Goal: Task Accomplishment & Management: Manage account settings

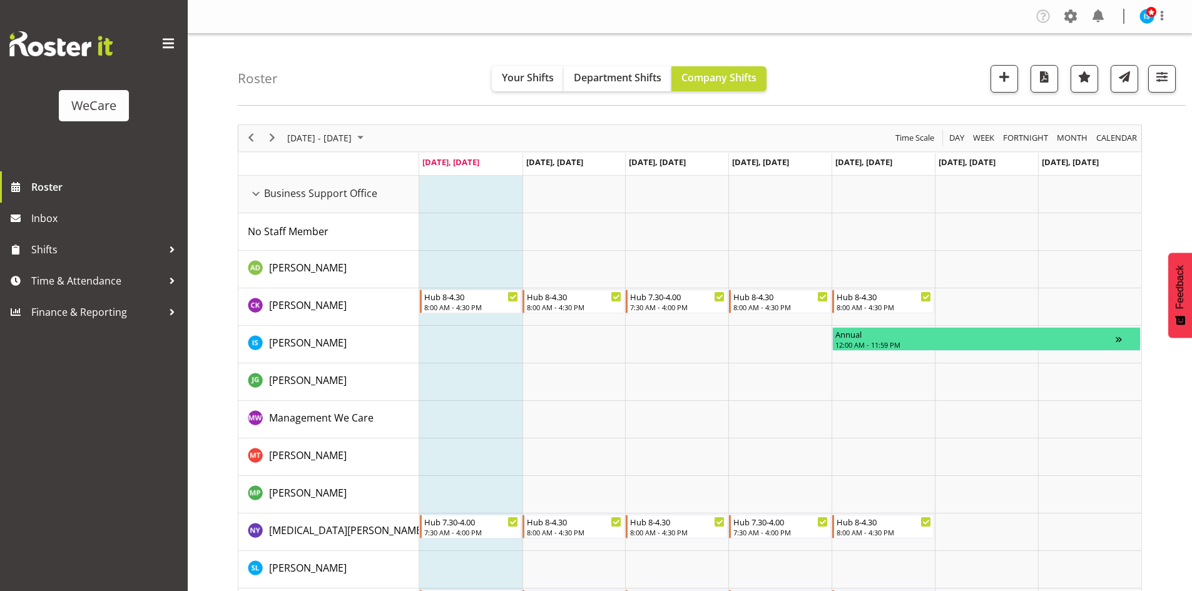
select select "location"
click at [307, 103] on div "Roster Your Shifts Department Shifts Company Shifts All Locations Clear Busines…" at bounding box center [712, 70] width 948 height 72
click at [1164, 75] on span "button" at bounding box center [1162, 77] width 16 height 16
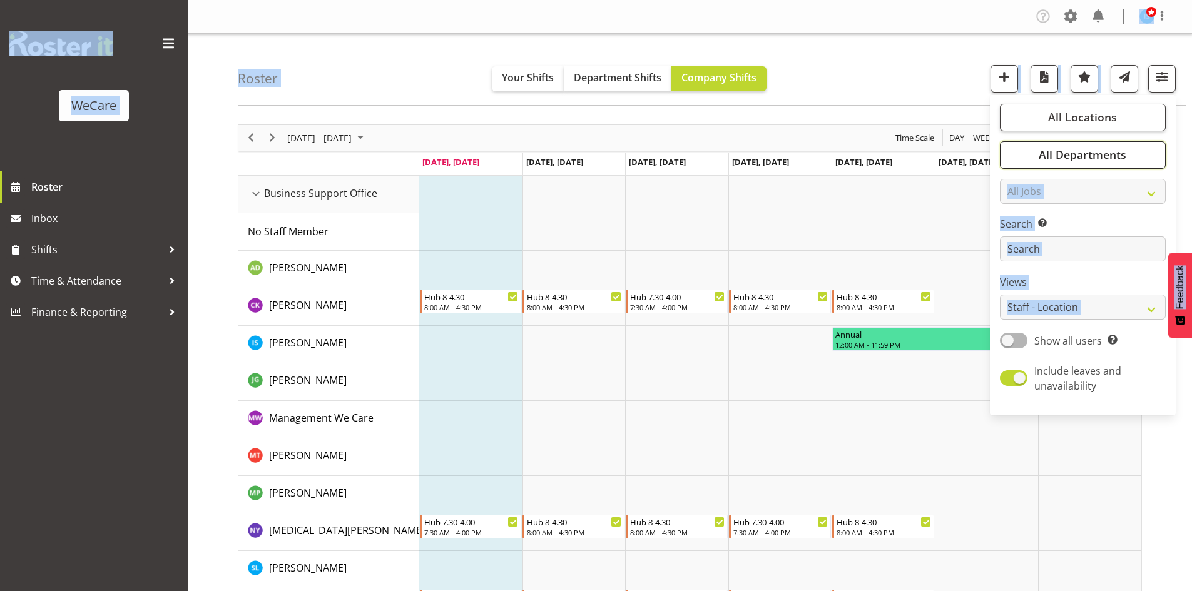
drag, startPoint x: 1065, startPoint y: 156, endPoint x: 1075, endPoint y: 235, distance: 79.4
click at [1065, 155] on span "All Departments" at bounding box center [1083, 154] width 88 height 15
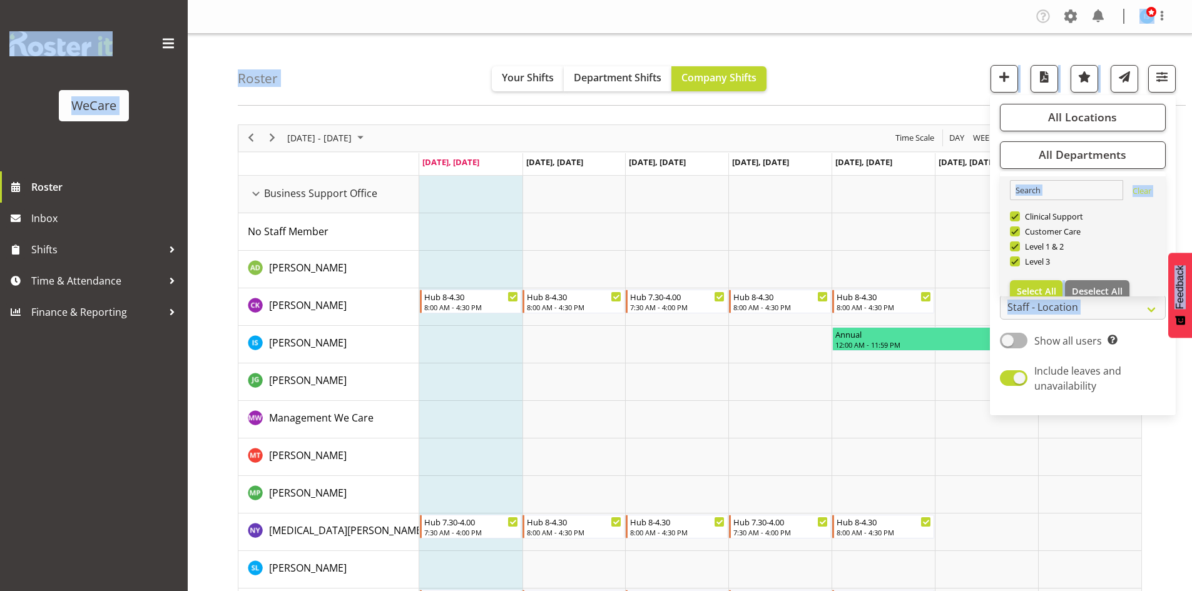
click at [1098, 271] on link "Clear Clinical Support Customer Care Level 1 & 2 Level 3 Select All Deselect All" at bounding box center [1083, 241] width 166 height 130
click at [1090, 284] on button "Deselect All" at bounding box center [1097, 291] width 64 height 23
checkbox input "false"
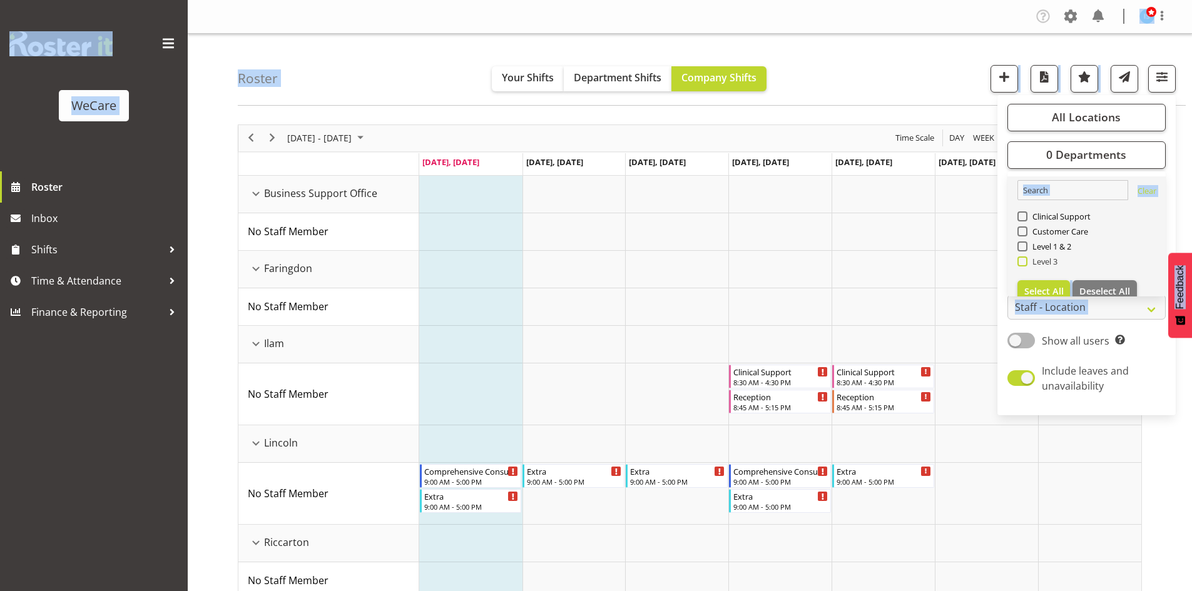
click at [1028, 264] on span "Level 3" at bounding box center [1043, 262] width 31 height 10
click at [1026, 264] on input "Level 3" at bounding box center [1022, 261] width 8 height 8
checkbox input "true"
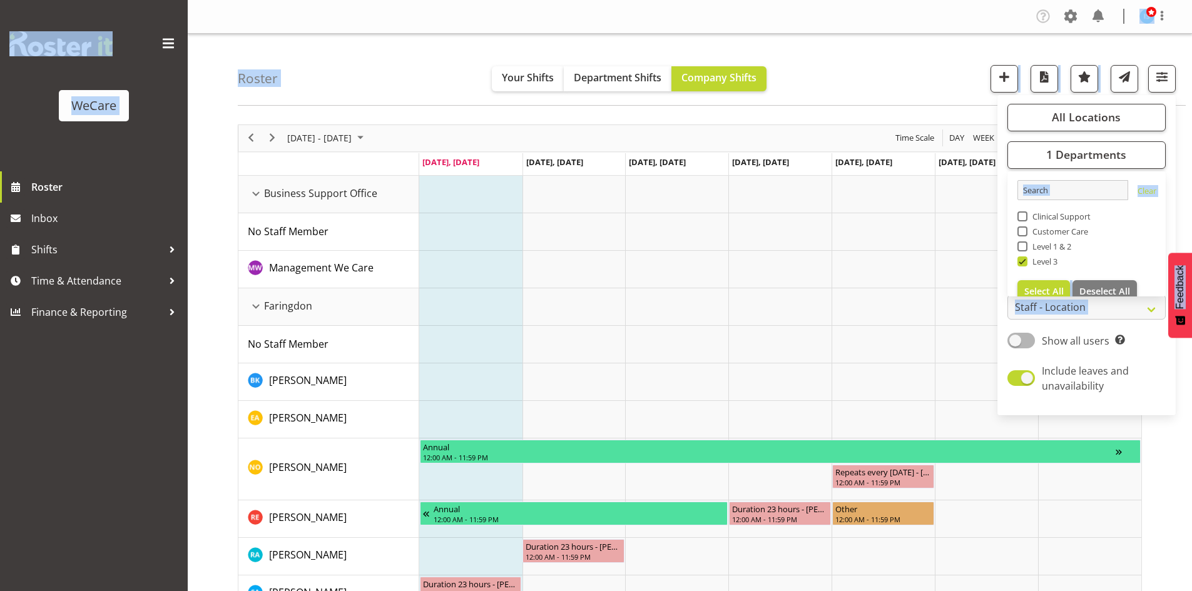
click at [364, 43] on div "Roster Your Shifts Department Shifts Company Shifts All Locations Clear Busines…" at bounding box center [712, 70] width 948 height 72
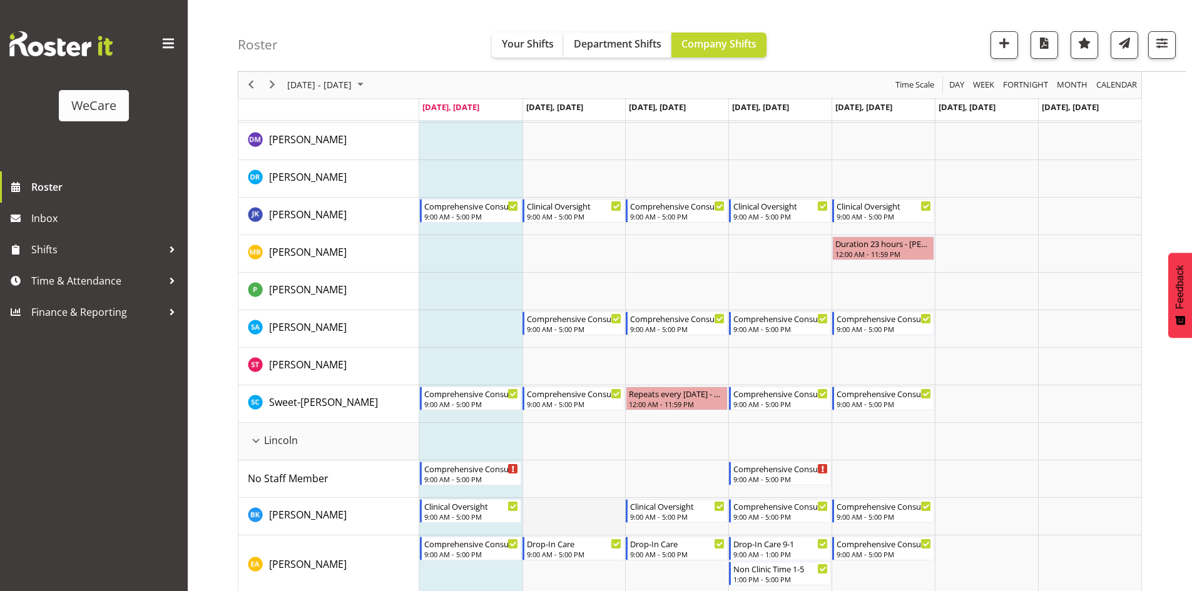
scroll to position [1001, 0]
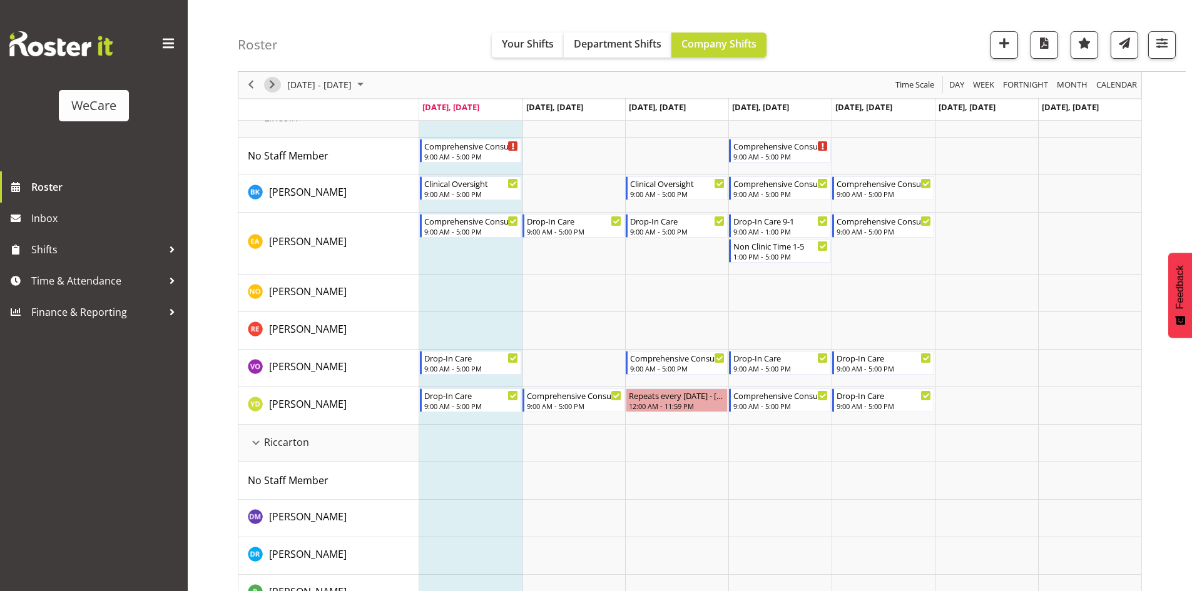
click at [270, 86] on span "Next" at bounding box center [272, 86] width 15 height 16
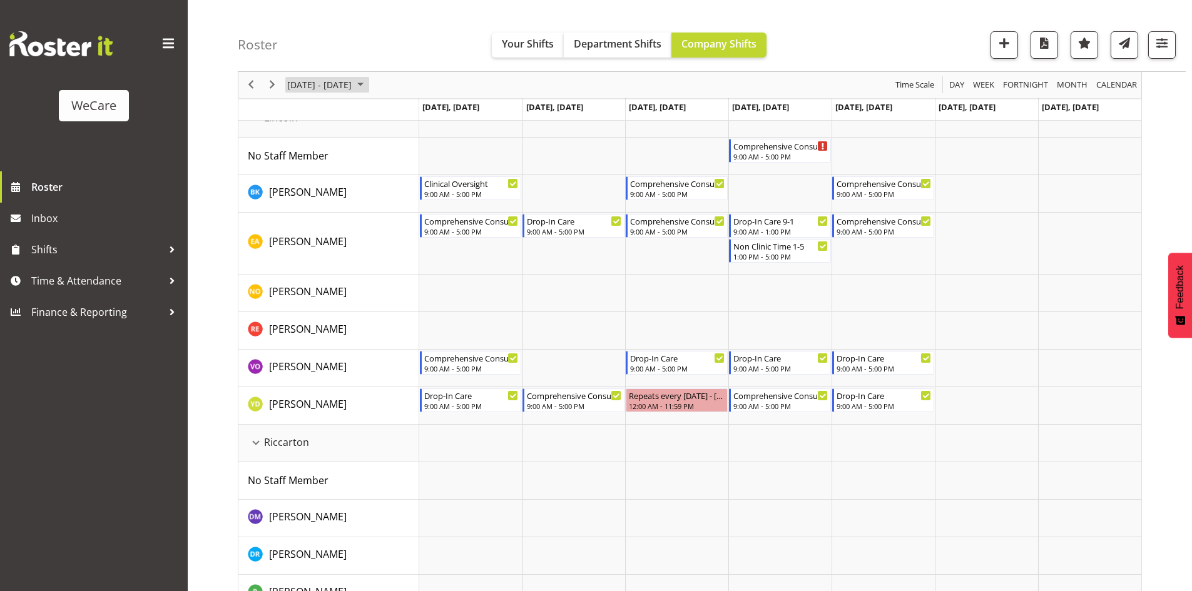
click at [292, 93] on span "August 25 - 31, 2025" at bounding box center [319, 86] width 67 height 16
click at [272, 87] on span "Next" at bounding box center [272, 86] width 15 height 16
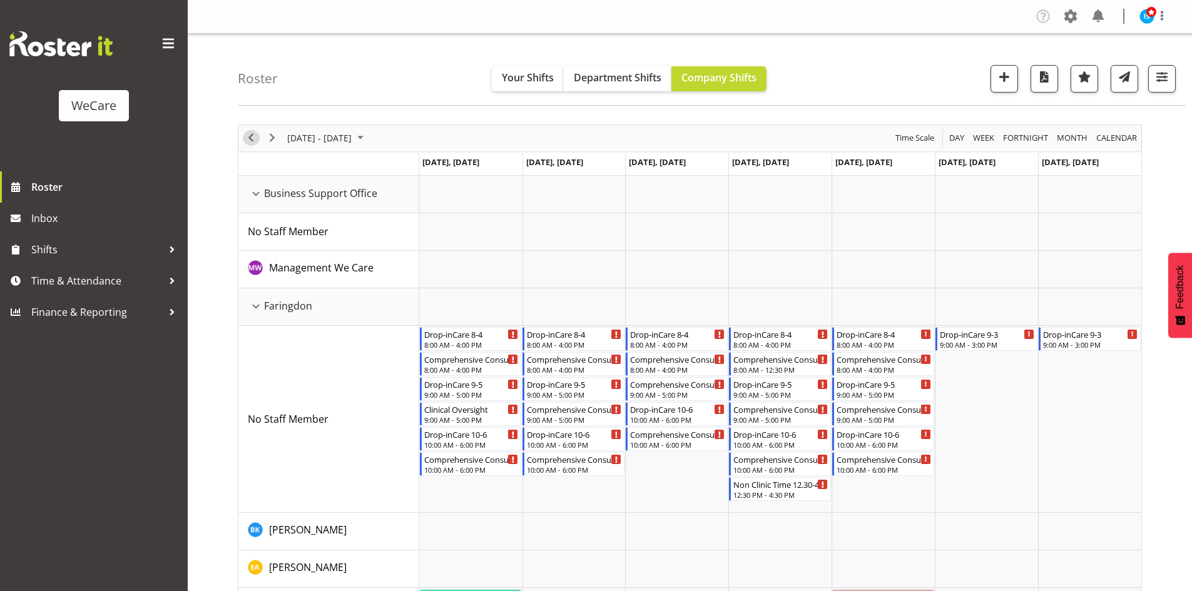
click at [250, 137] on span "Previous" at bounding box center [250, 138] width 15 height 16
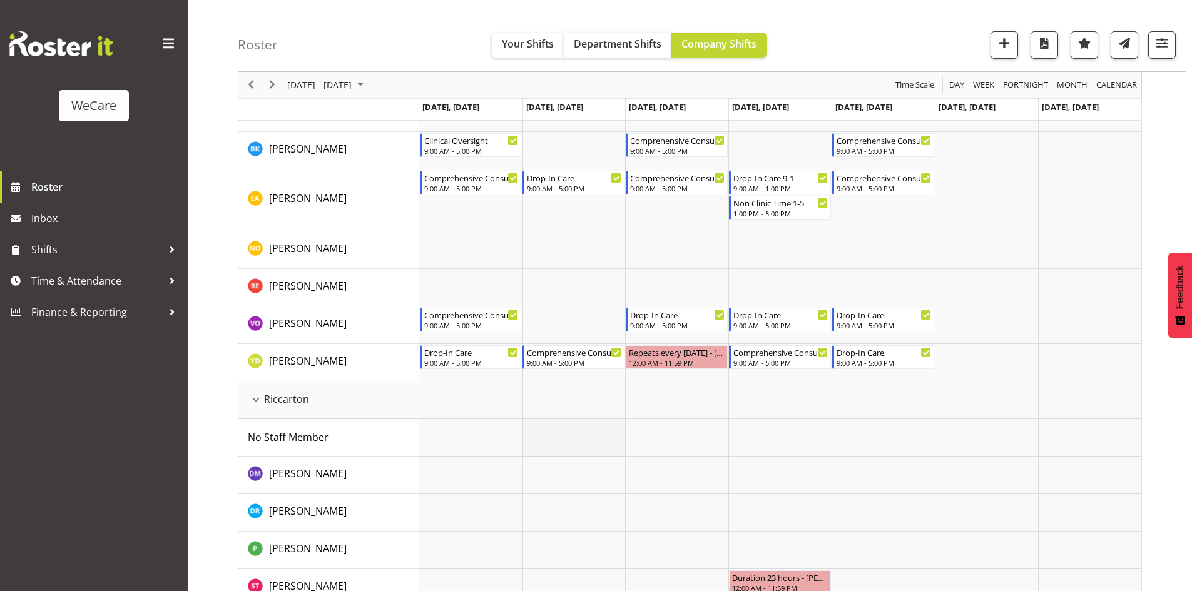
scroll to position [869, 0]
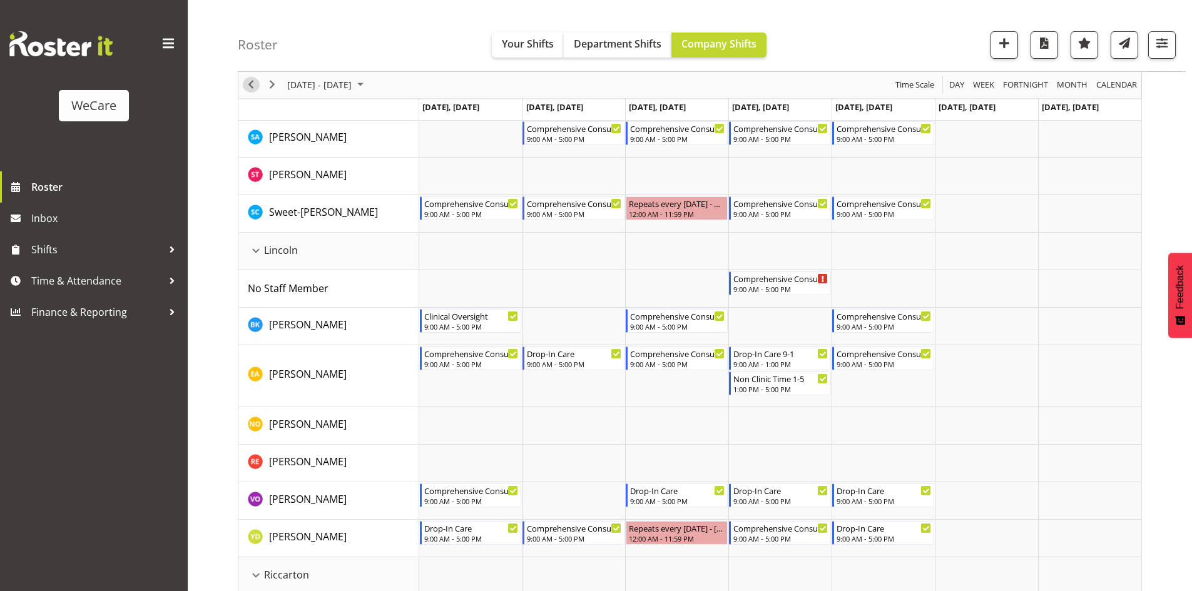
click at [248, 85] on span "Previous" at bounding box center [250, 86] width 15 height 16
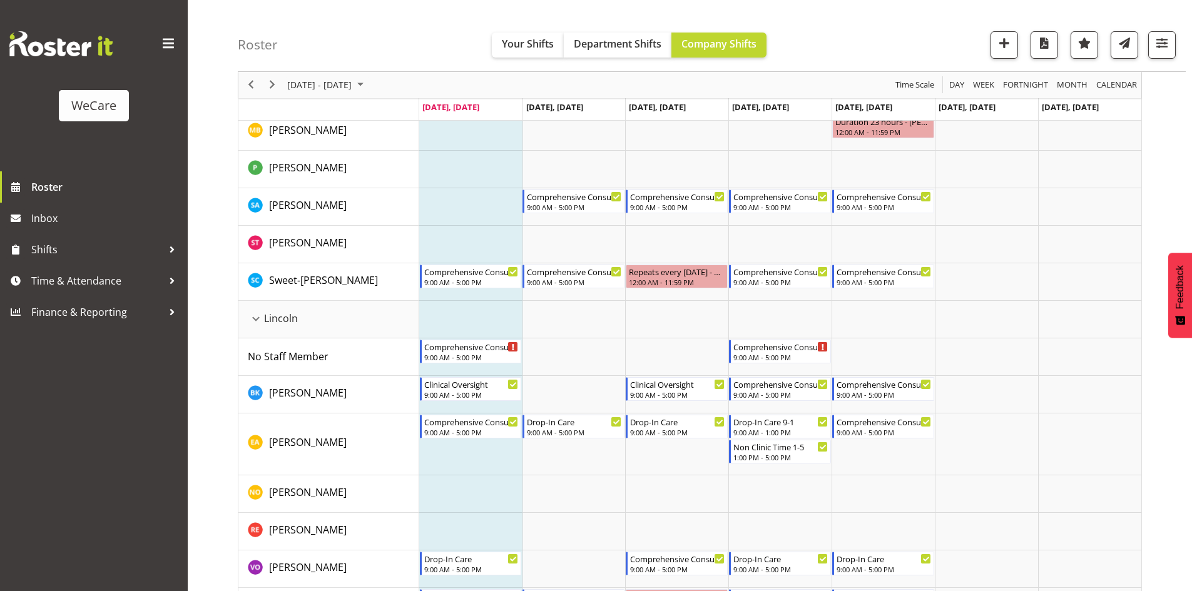
scroll to position [876, 0]
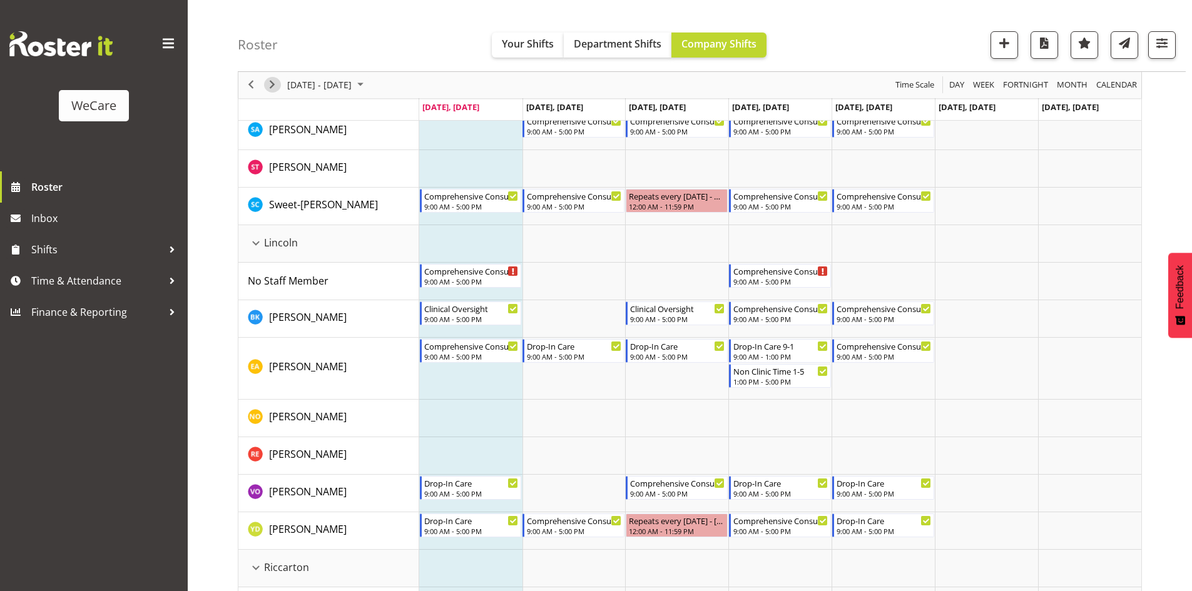
click at [267, 88] on span "Next" at bounding box center [272, 86] width 15 height 16
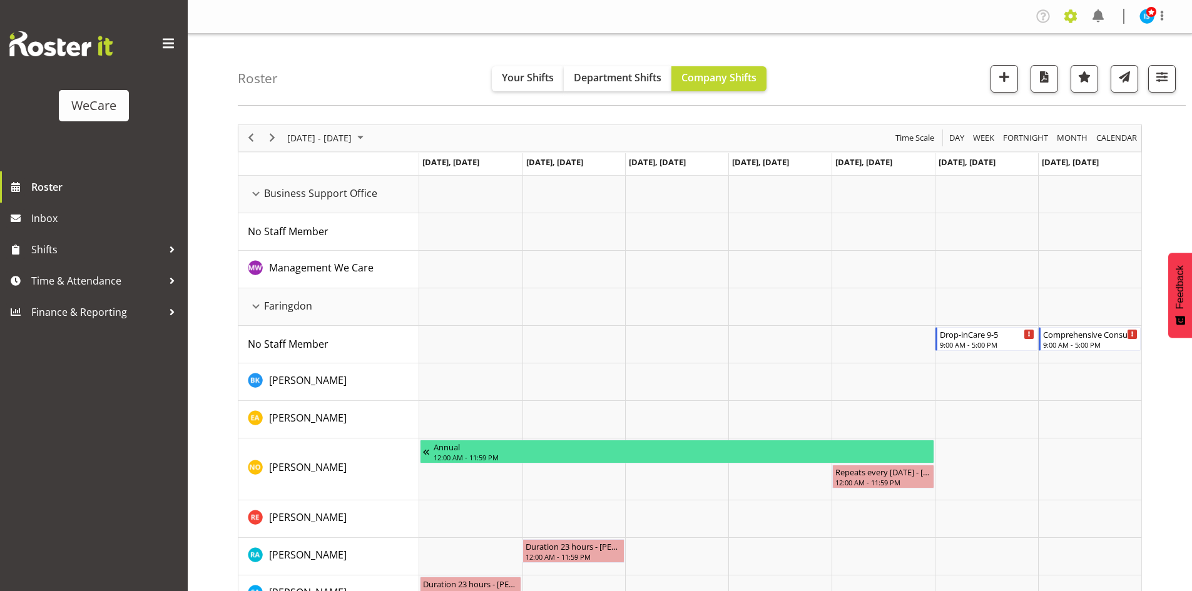
click at [1070, 14] on span at bounding box center [1071, 16] width 20 height 20
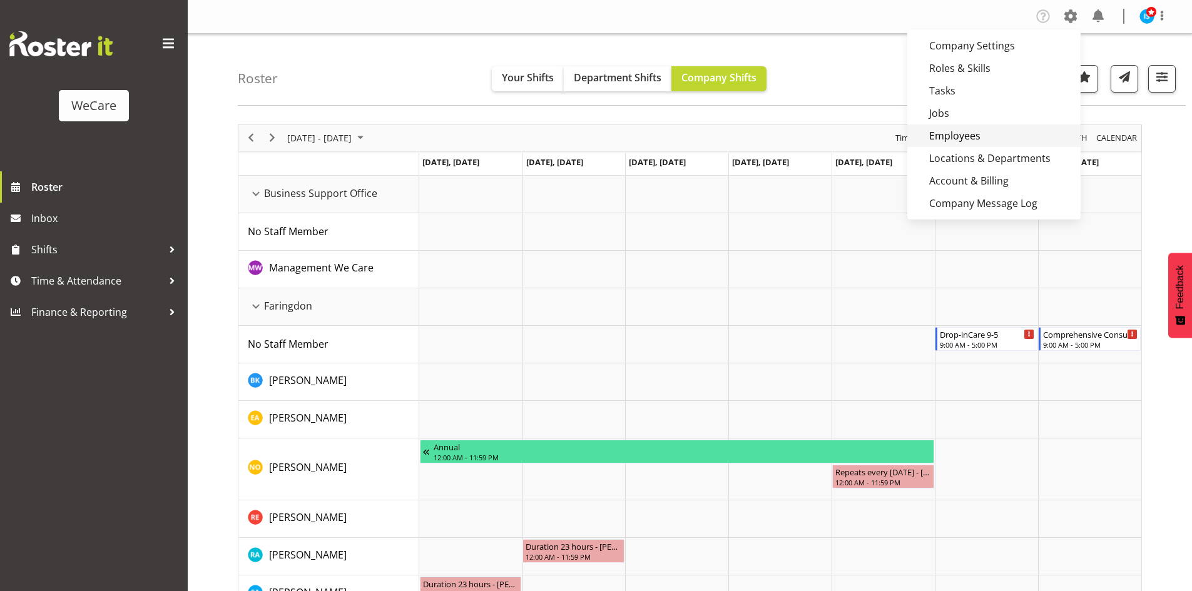
click at [981, 146] on link "Employees" at bounding box center [993, 136] width 173 height 23
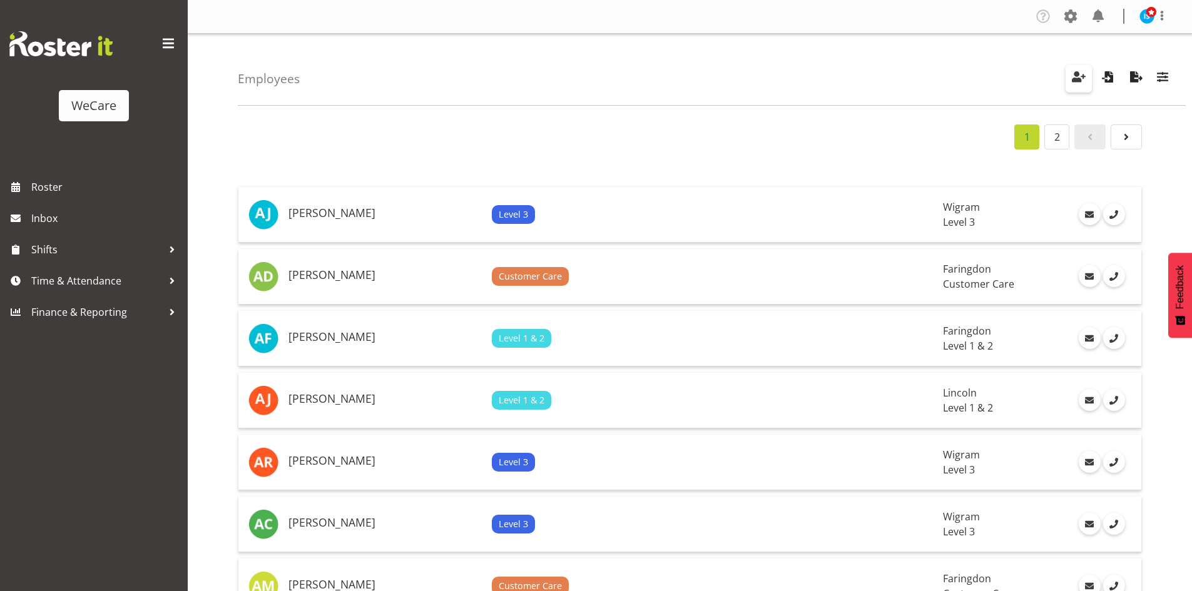
click at [1071, 66] on button "button" at bounding box center [1079, 79] width 26 height 28
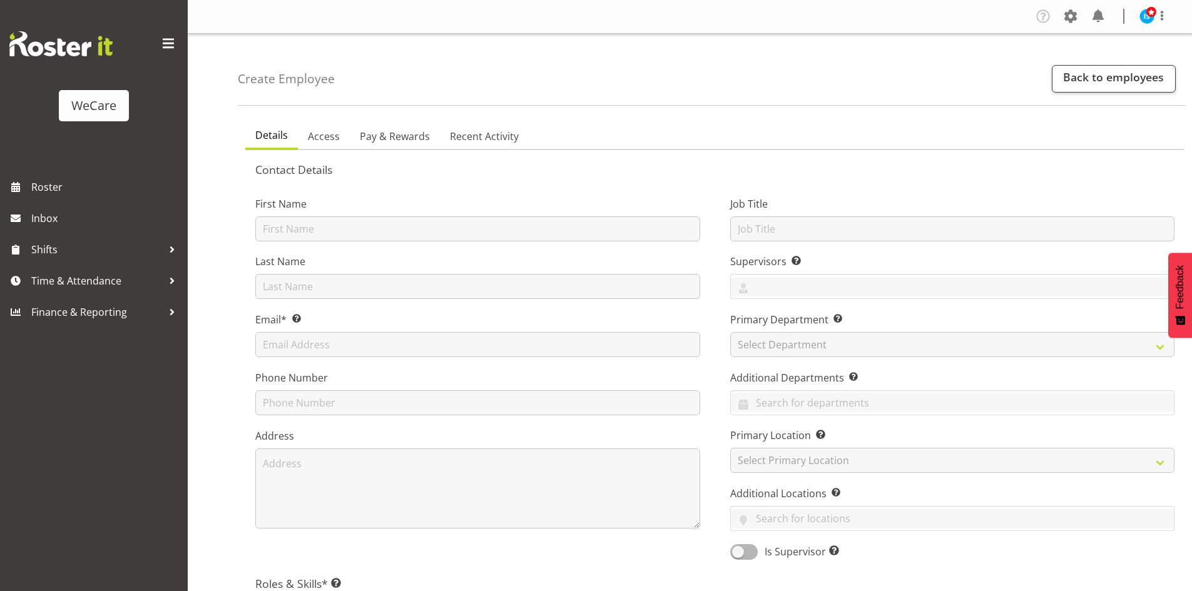
click at [447, 204] on label "First Name" at bounding box center [477, 204] width 445 height 15
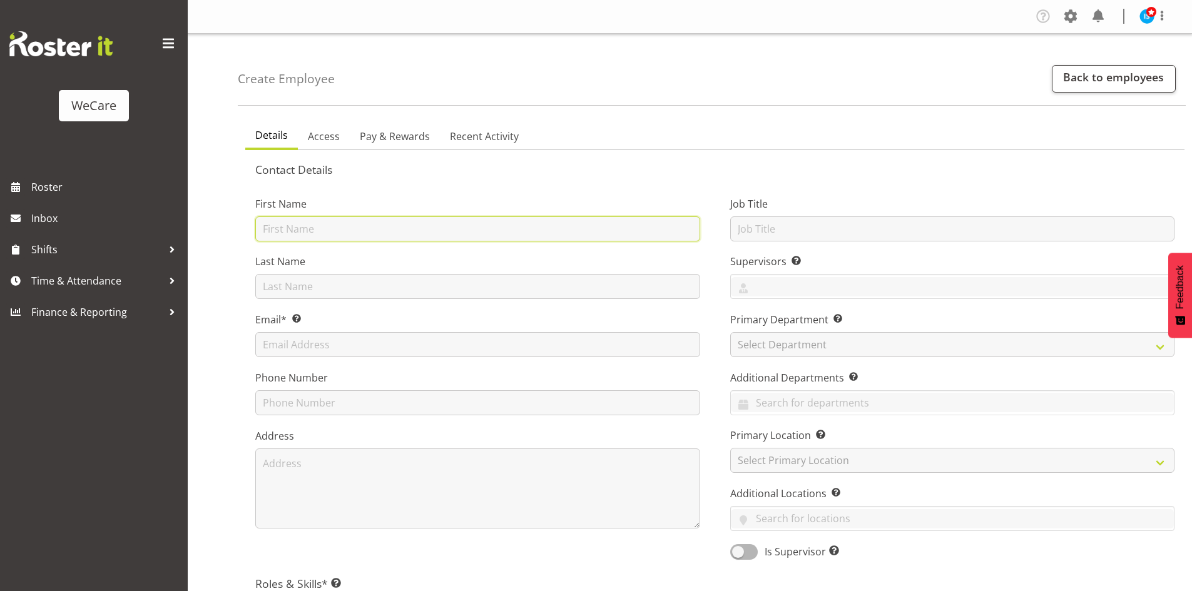
click at [450, 217] on input "text" at bounding box center [477, 229] width 445 height 25
paste input "Avolyne"
type input "Avolyne"
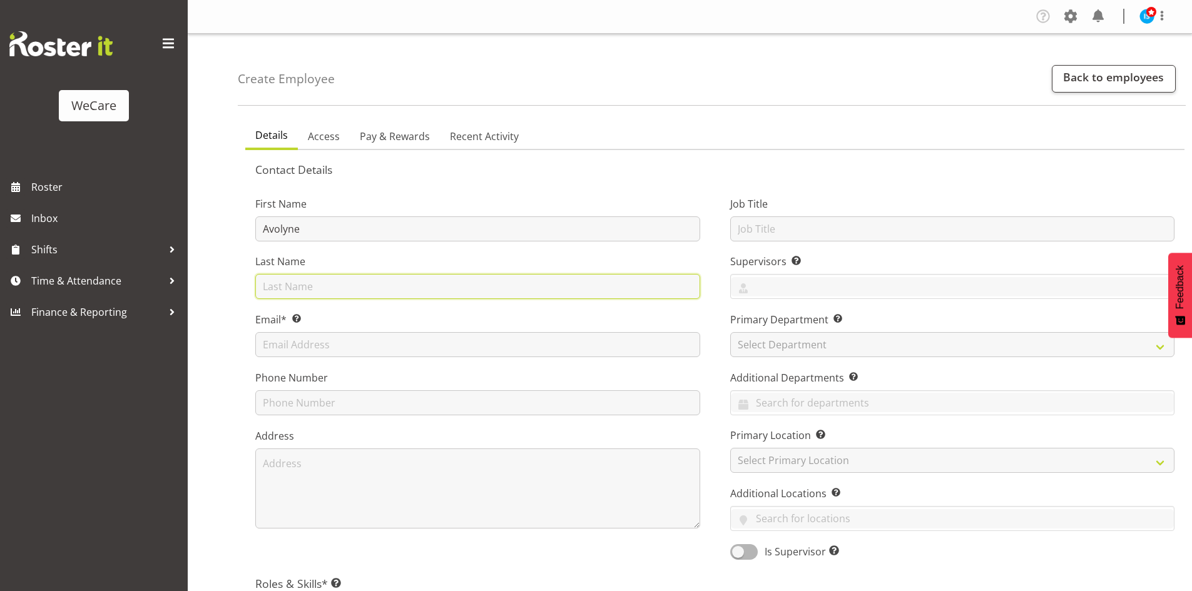
drag, startPoint x: 324, startPoint y: 296, endPoint x: 316, endPoint y: 280, distance: 18.2
click at [319, 292] on input "text" at bounding box center [477, 286] width 445 height 25
click at [316, 279] on input "text" at bounding box center [477, 286] width 445 height 25
paste input "Ndebele"
type input "Ndebele"
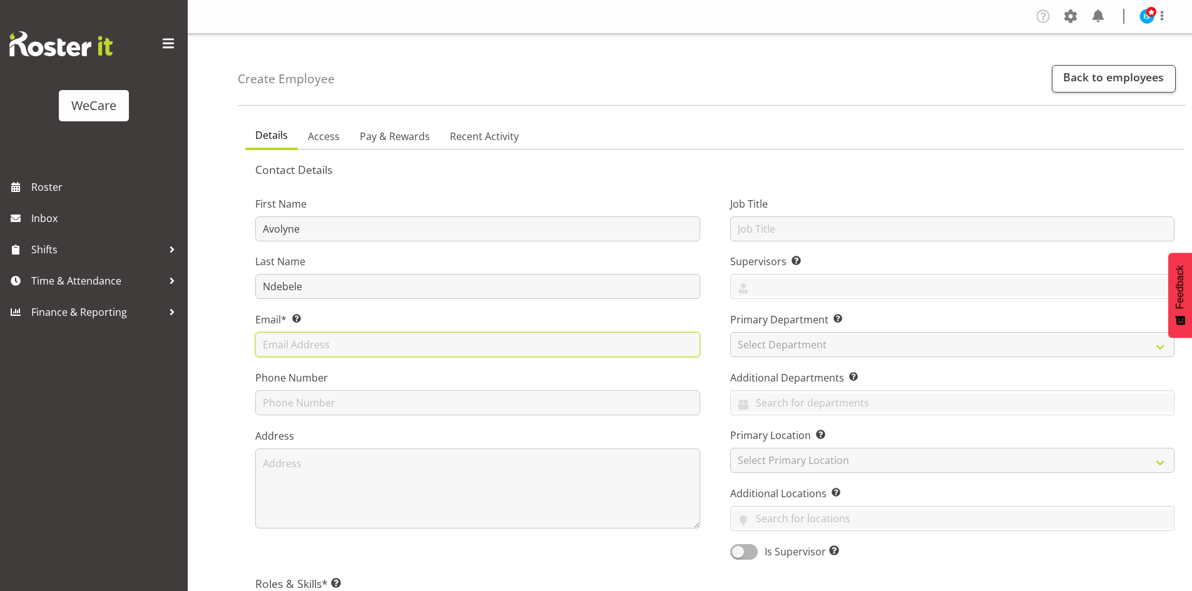
click at [289, 349] on input "text" at bounding box center [477, 344] width 445 height 25
paste input "avolyne.nedebele@wecarehealth.co.nz"
type input "avolyne.nedebele@wecarehealth.co.nz"
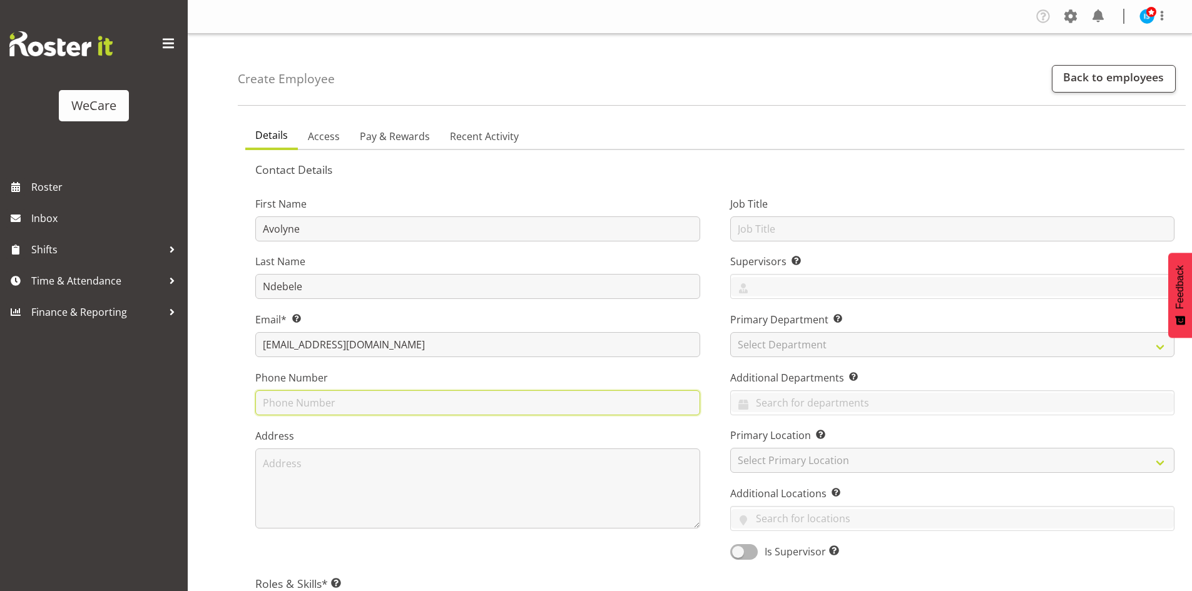
click at [319, 401] on input "text" at bounding box center [477, 403] width 445 height 25
paste input "0212093142"
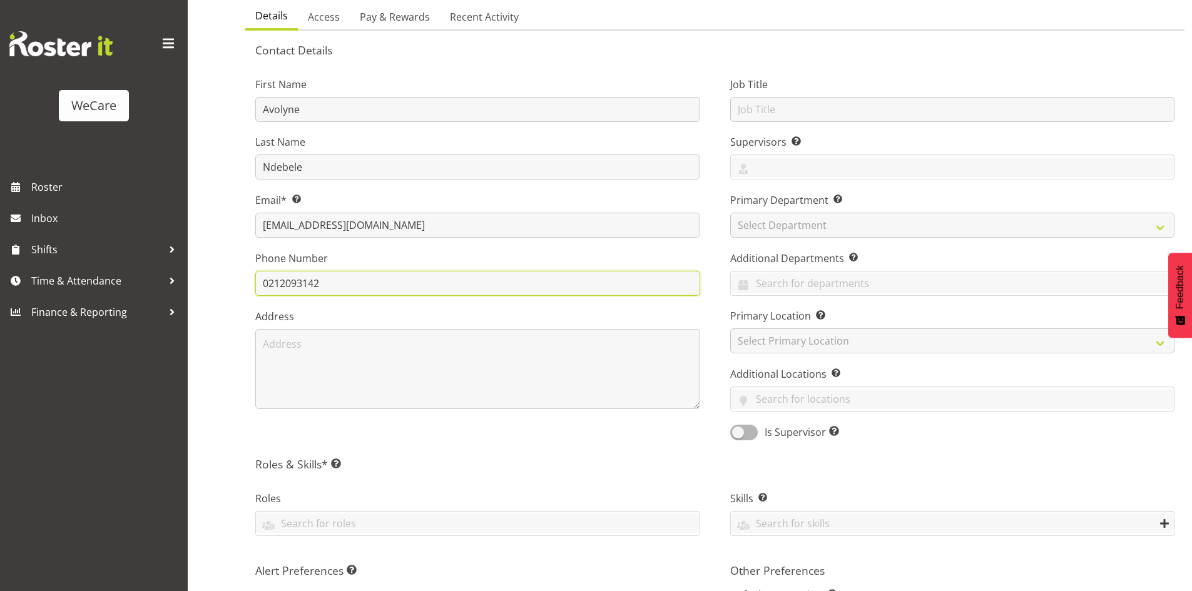
scroll to position [125, 0]
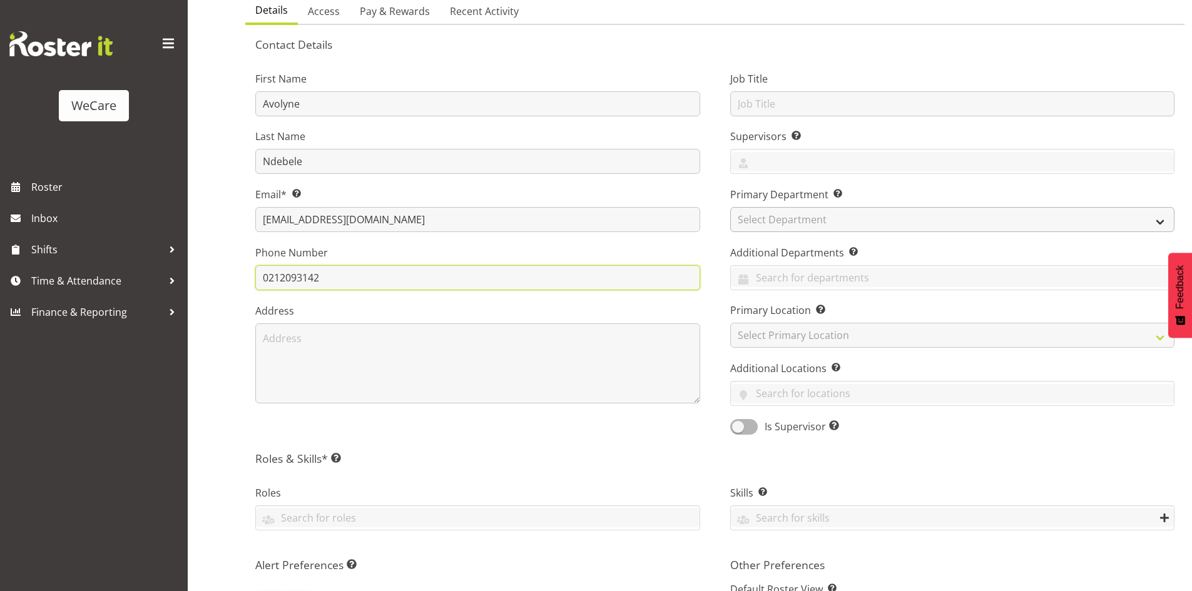
type input "0212093142"
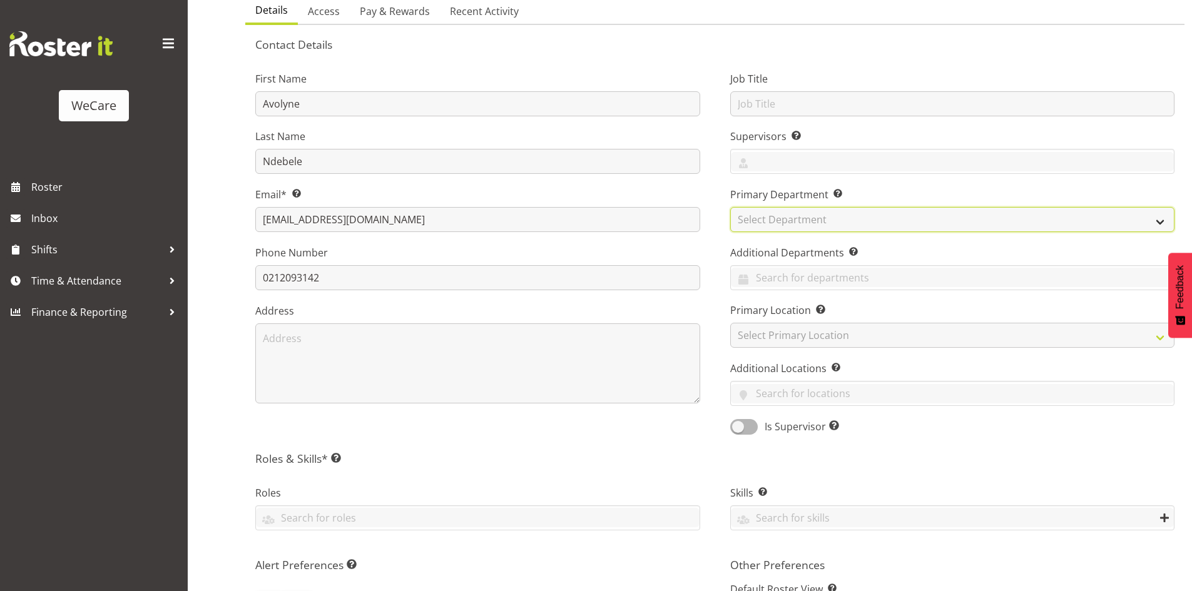
click at [793, 215] on select "Select Department Clinical Support Customer Care Level 1 & 2 Level 3" at bounding box center [952, 219] width 445 height 25
select select "867"
click at [730, 207] on select "Select Department Clinical Support Customer Care Level 1 & 2 Level 3" at bounding box center [952, 219] width 445 height 25
click at [788, 275] on input "text" at bounding box center [953, 277] width 444 height 19
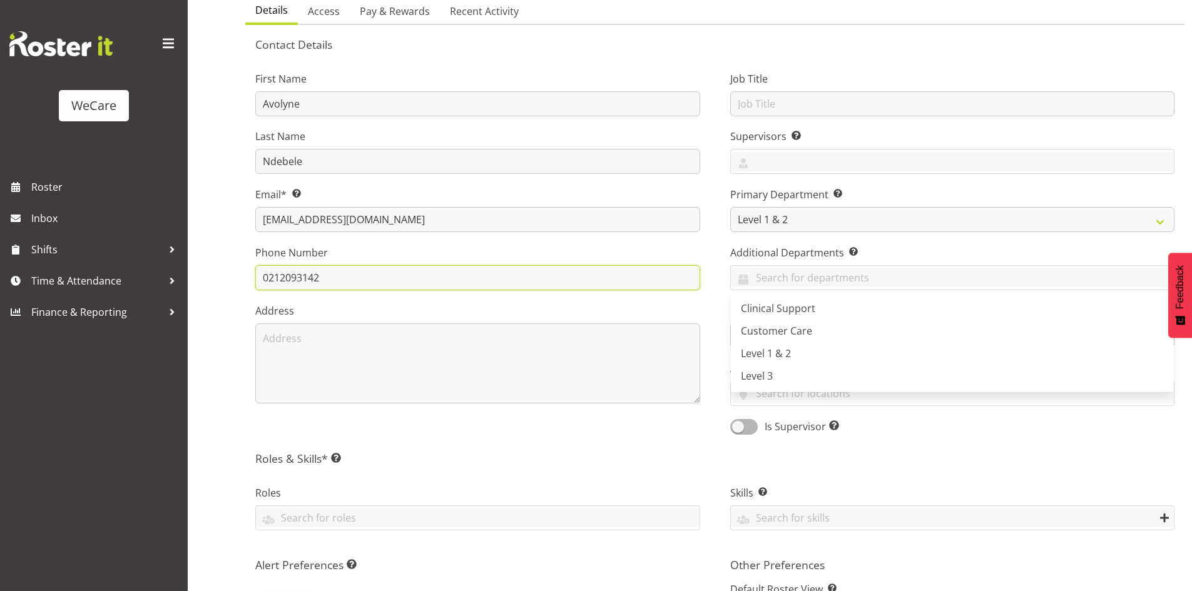
click at [687, 280] on input "0212093142" at bounding box center [477, 277] width 445 height 25
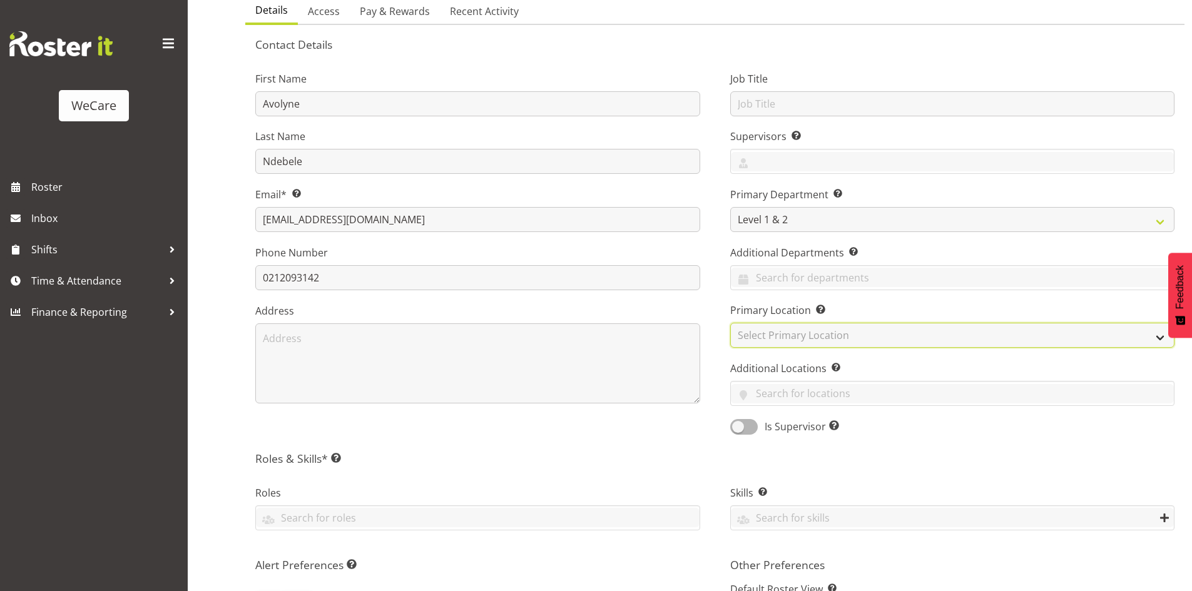
click at [780, 330] on select "Select Primary Location Business Support Office Faringdon Ilam Lincoln Riccarto…" at bounding box center [952, 335] width 445 height 25
select select "1281"
click at [730, 323] on select "Select Primary Location Business Support Office Faringdon Ilam Lincoln Riccarto…" at bounding box center [952, 335] width 445 height 25
drag, startPoint x: 665, startPoint y: 430, endPoint x: 659, endPoint y: 424, distance: 8.0
click at [664, 430] on div "First Name Avolyne Last Name Ndebele Email* This is a required field. avolyne.n…" at bounding box center [477, 249] width 475 height 391
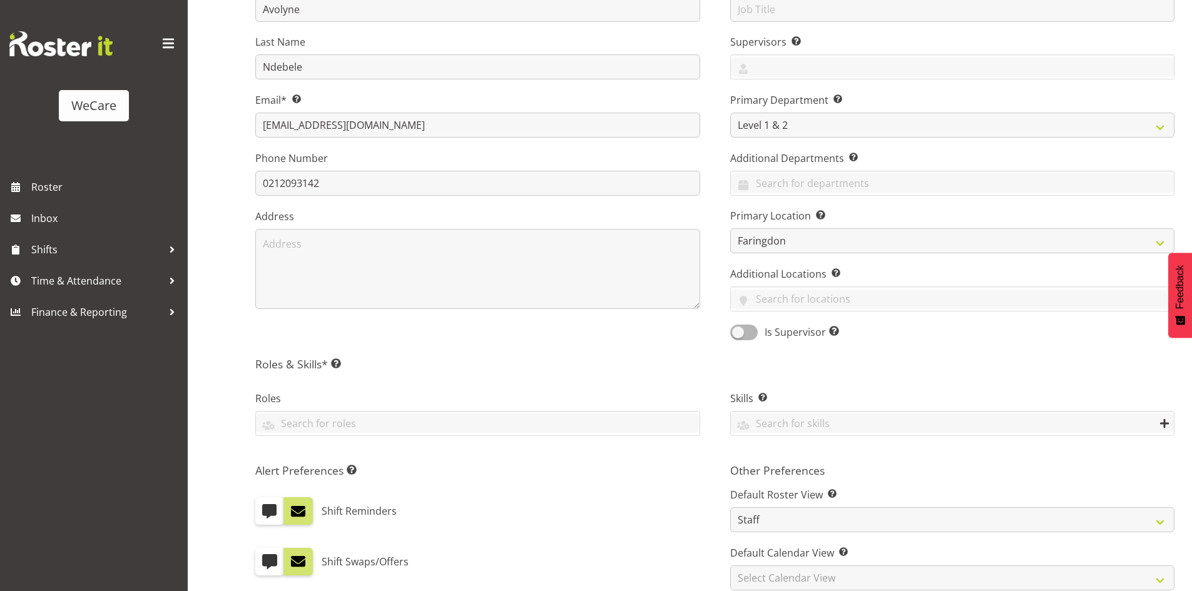
scroll to position [250, 0]
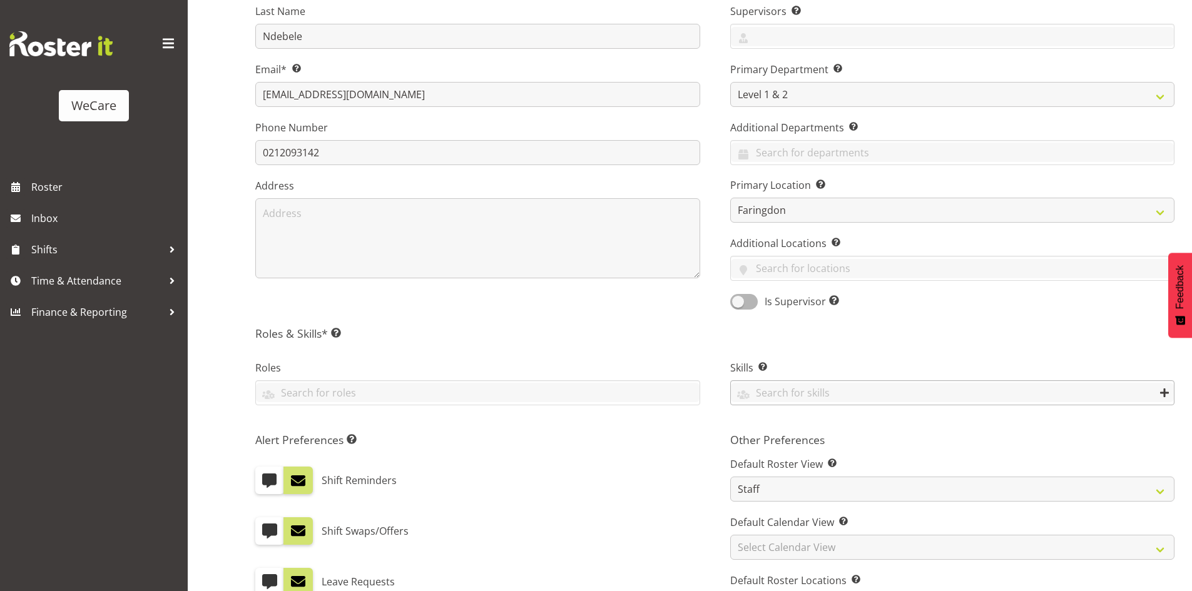
click at [825, 382] on div "Acute Care Comprehensive Consults WCN 10 WCN 15 Reception Communication Float" at bounding box center [952, 392] width 445 height 25
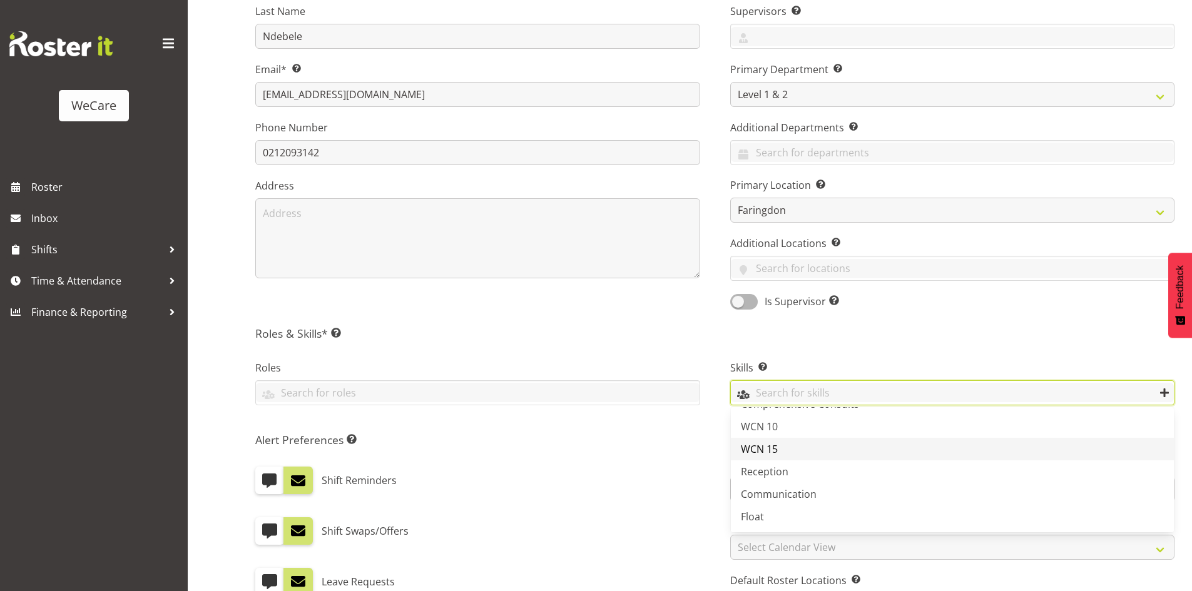
scroll to position [43, 0]
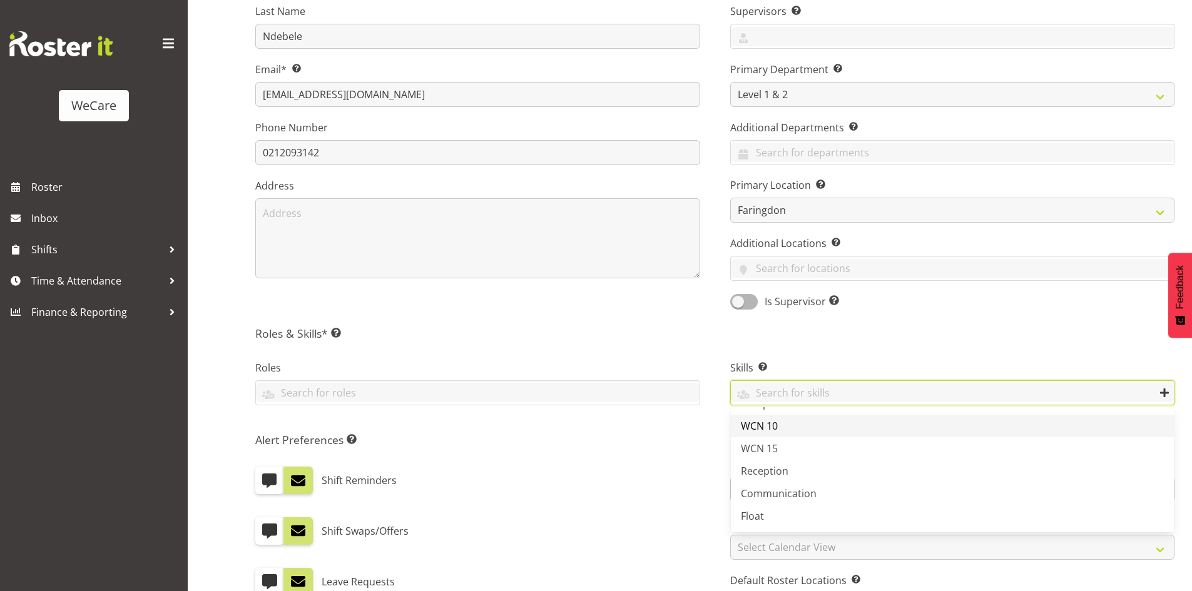
click at [764, 431] on span "WCN 10" at bounding box center [759, 426] width 37 height 14
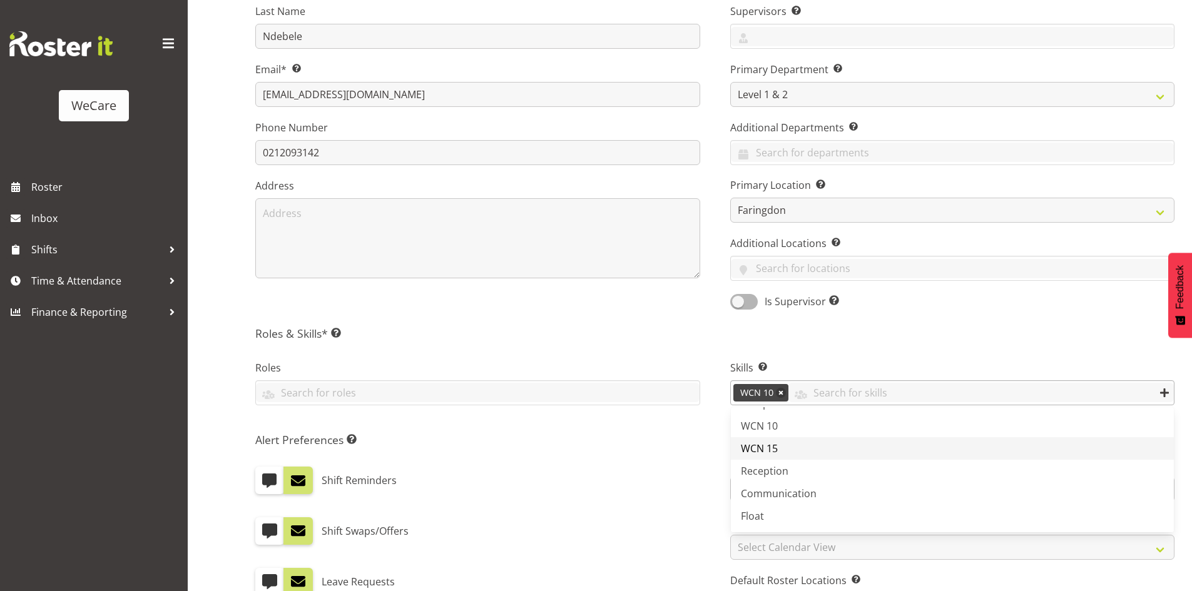
click at [766, 442] on span "WCN 15" at bounding box center [759, 449] width 37 height 14
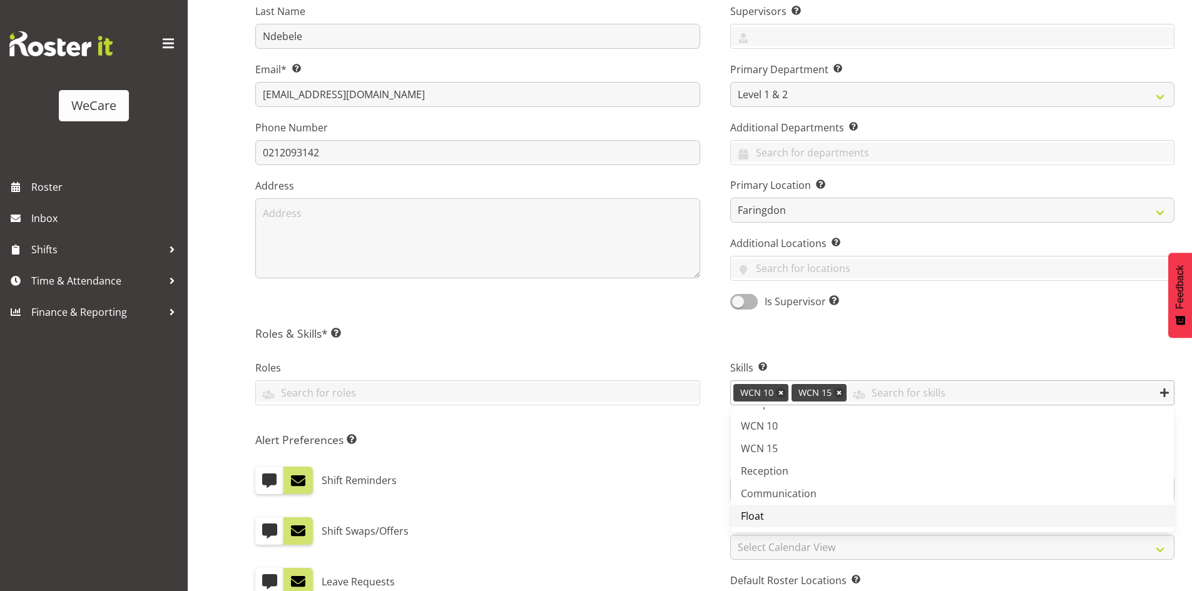
drag, startPoint x: 801, startPoint y: 502, endPoint x: 758, endPoint y: 516, distance: 45.3
click at [758, 516] on span "Float" at bounding box center [752, 516] width 23 height 14
click at [667, 441] on h5 "Alert Preferences Specifies what type(s) of communication the employee will rec…" at bounding box center [477, 440] width 445 height 14
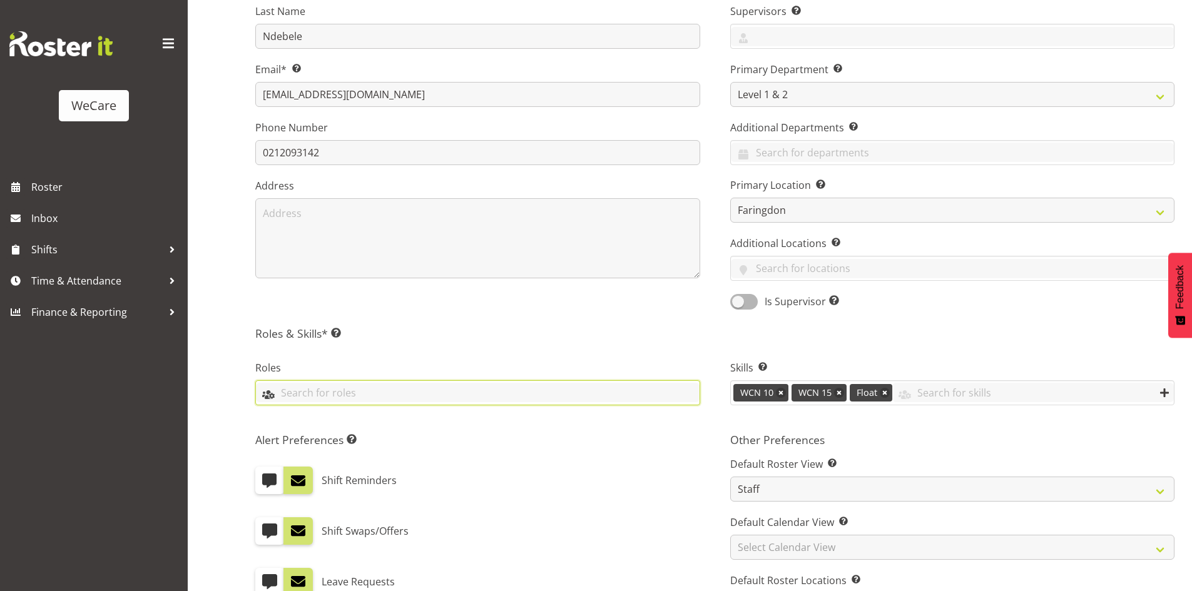
click at [406, 392] on input "text" at bounding box center [478, 392] width 444 height 19
click at [347, 459] on link "Level 1 & 2" at bounding box center [478, 468] width 444 height 23
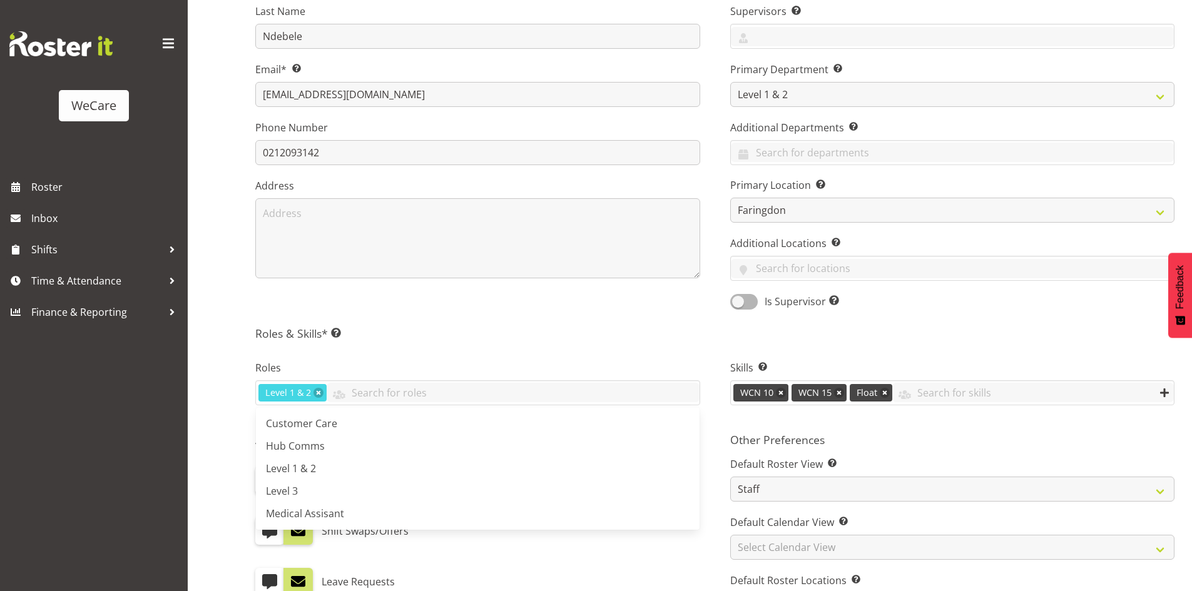
drag, startPoint x: 347, startPoint y: 459, endPoint x: 623, endPoint y: 332, distance: 303.6
click at [622, 334] on h5 "Roles & Skills* This is a required field. Add as many roles and skills as requi…" at bounding box center [714, 334] width 919 height 14
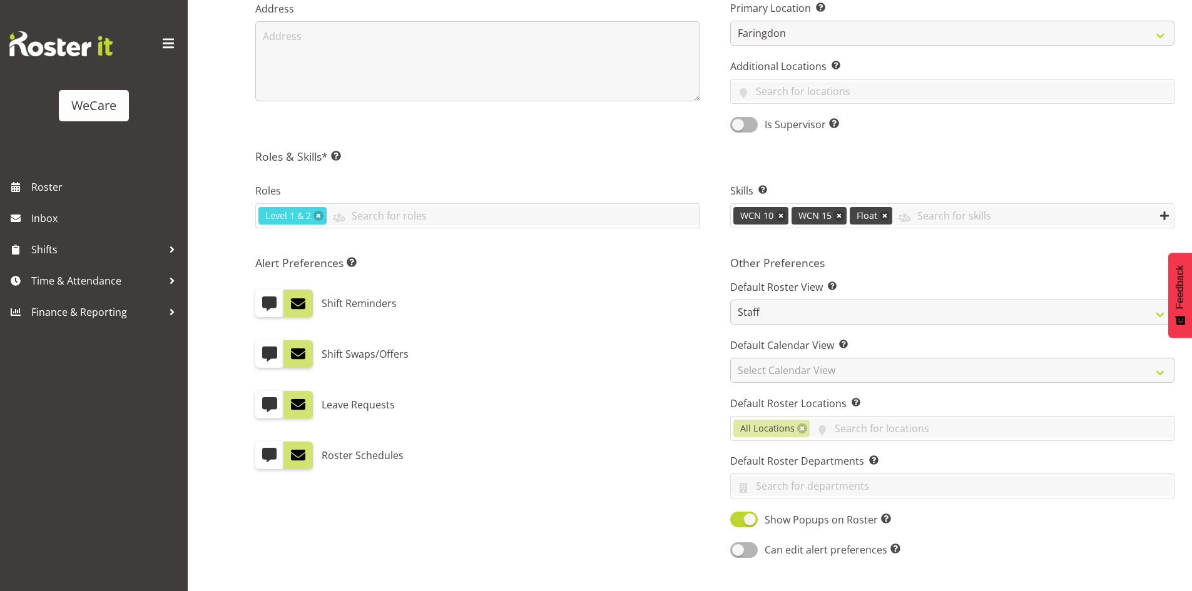
scroll to position [523, 0]
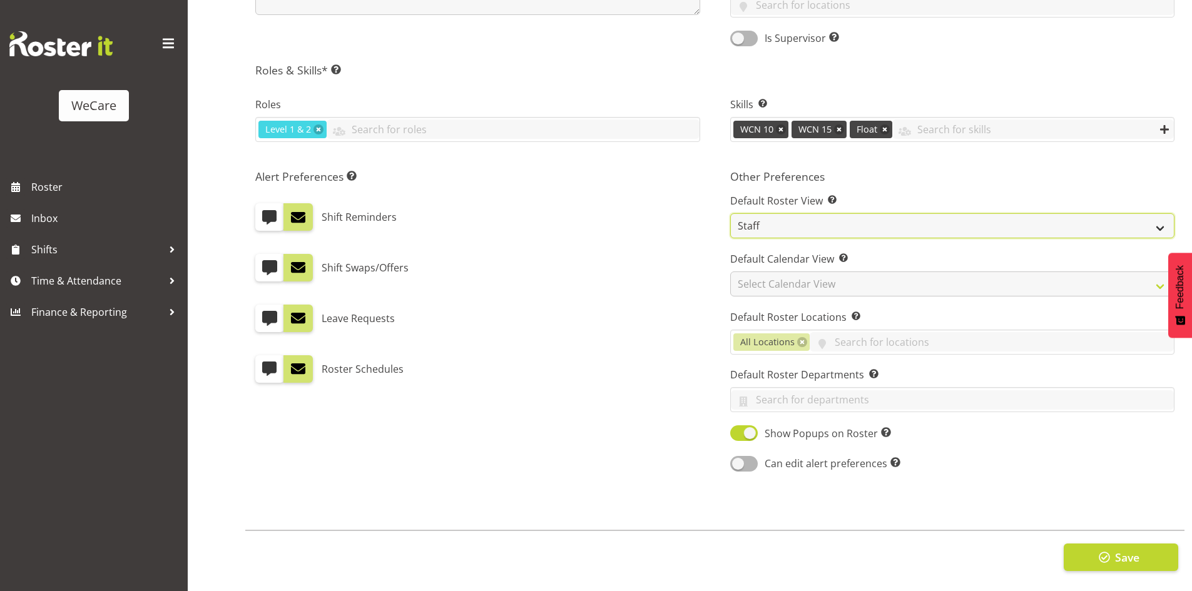
click at [792, 213] on select "Staff Role Shift - Horizontal Shift - Vertical Staff - Location" at bounding box center [952, 225] width 445 height 25
select select "location"
click at [730, 213] on select "Staff Role Shift - Horizontal Shift - Vertical Staff - Location" at bounding box center [952, 225] width 445 height 25
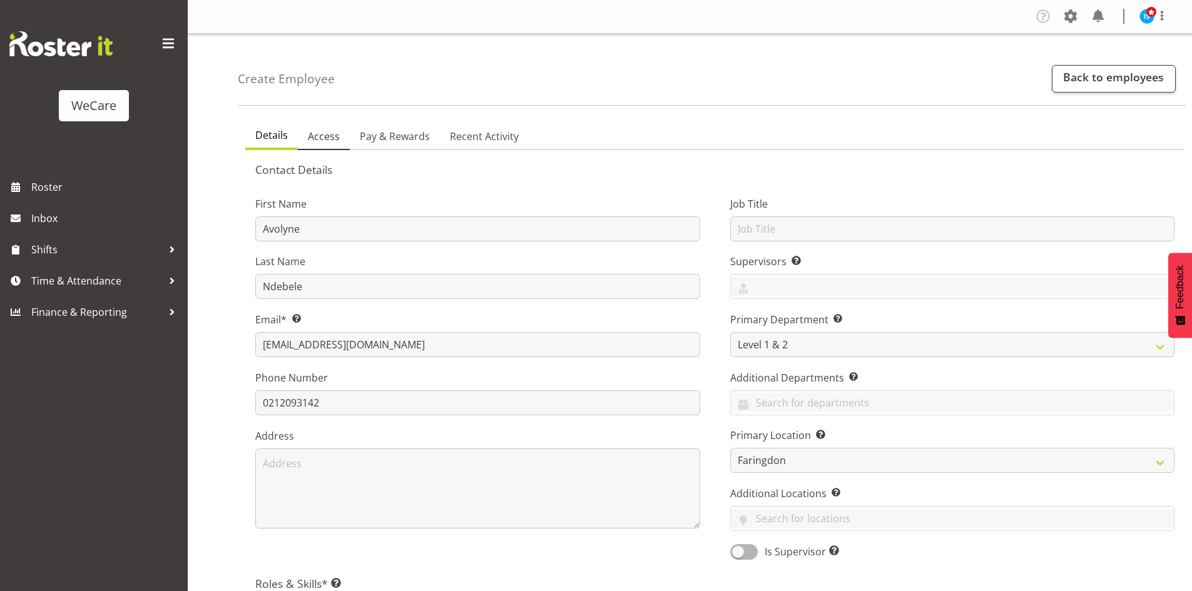
click at [327, 128] on link "Access" at bounding box center [324, 137] width 52 height 26
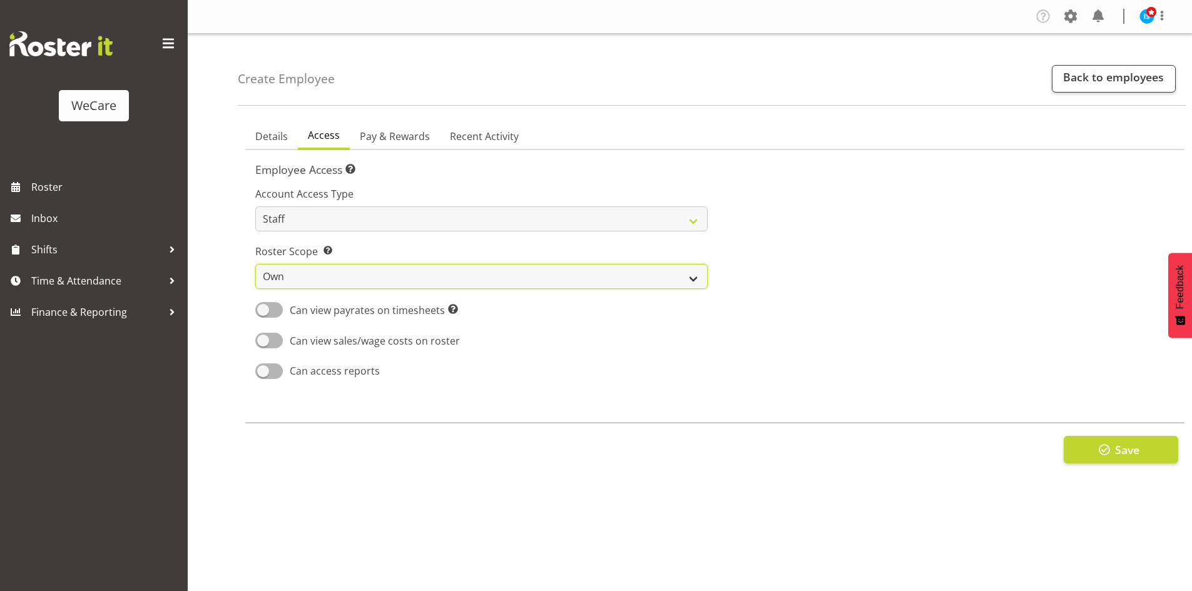
click at [350, 270] on select "Own Department Company" at bounding box center [481, 276] width 452 height 25
select select "company"
click at [255, 264] on select "Own Department Company" at bounding box center [481, 276] width 452 height 25
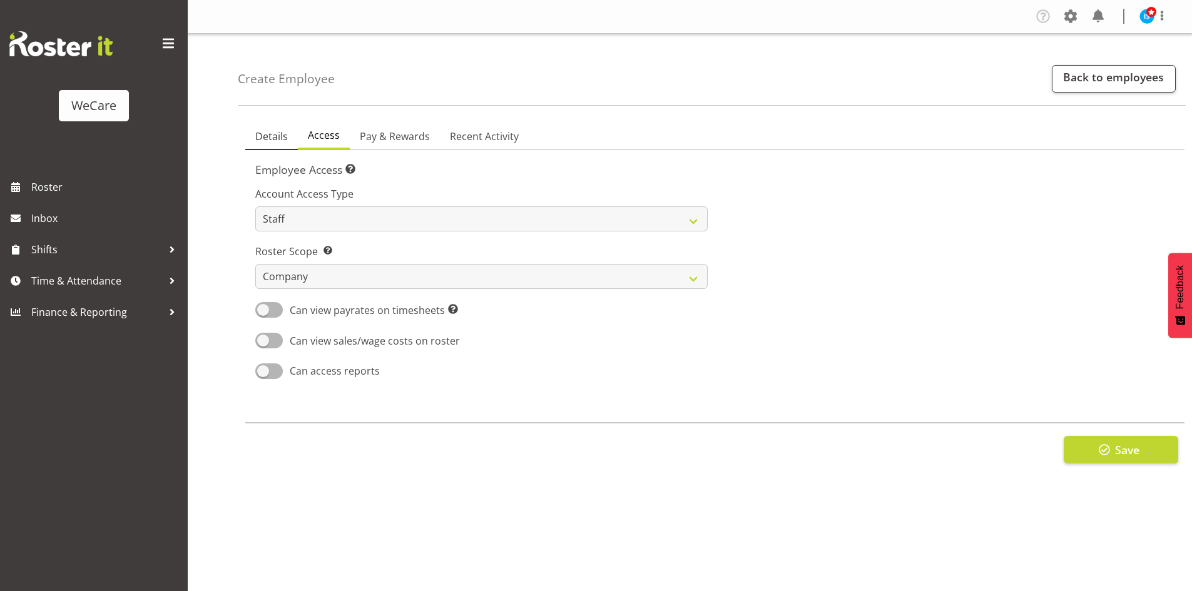
click at [268, 129] on span "Details" at bounding box center [271, 136] width 33 height 15
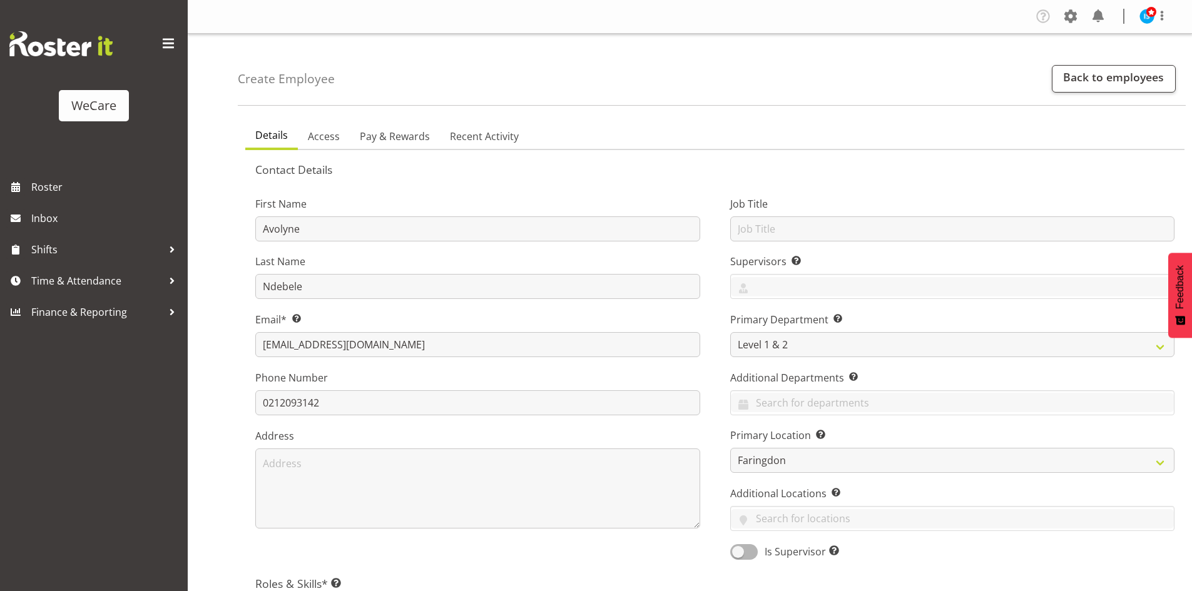
click at [268, 129] on span "Details" at bounding box center [271, 135] width 33 height 15
click at [606, 163] on h5 "Contact Details" at bounding box center [714, 170] width 919 height 14
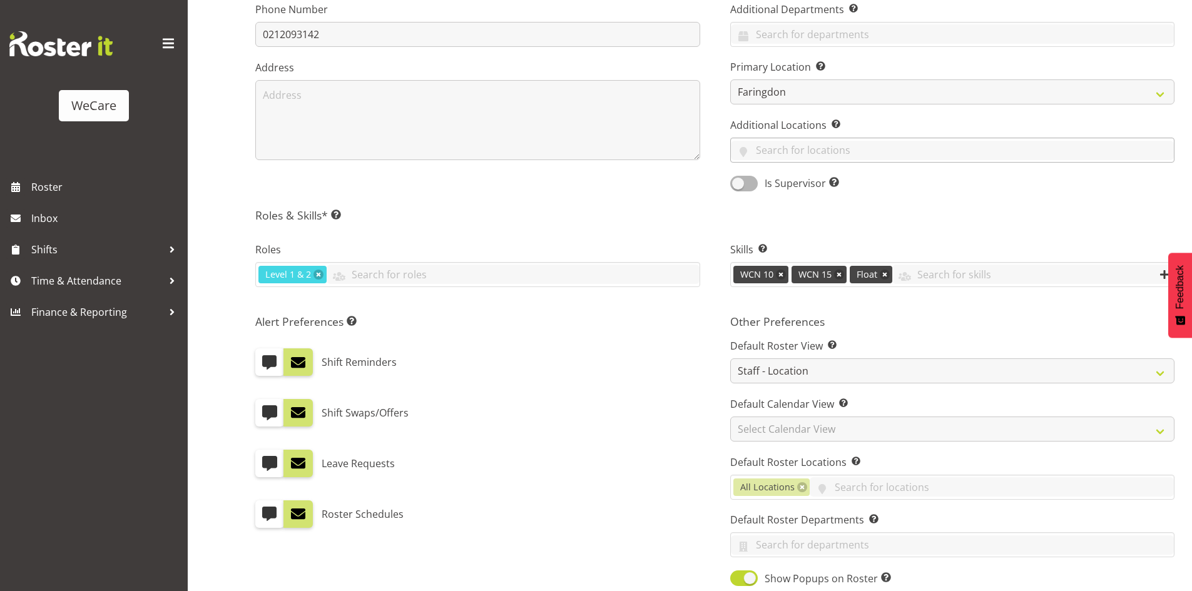
scroll to position [438, 0]
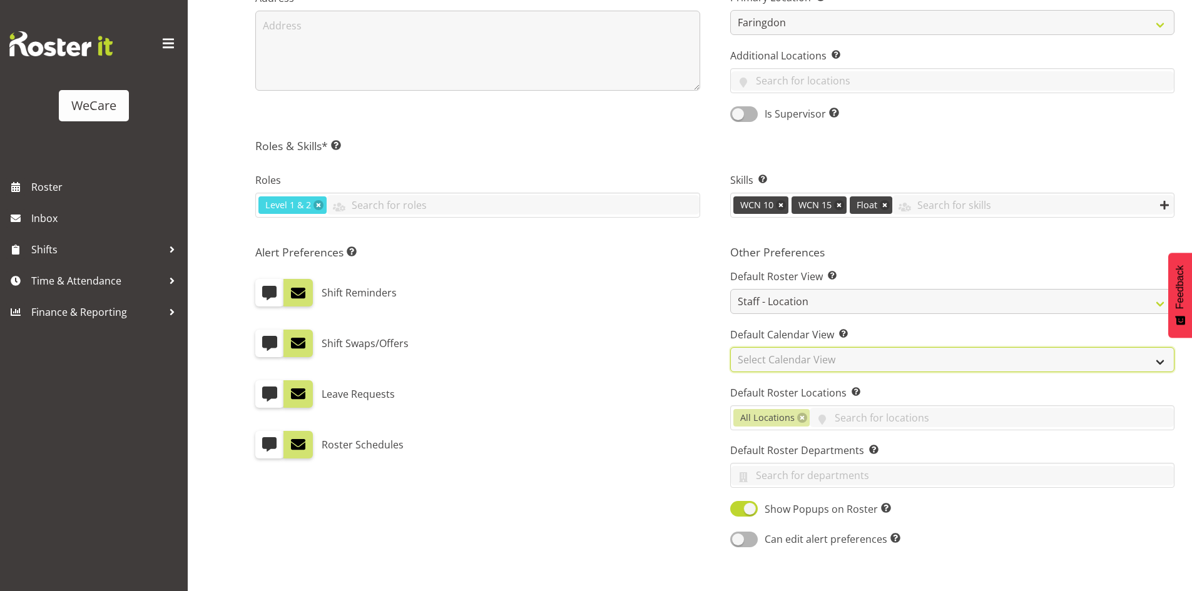
click at [807, 360] on select "Select Calendar View Day Timeline Day Week (current default) Timeline Week Fort…" at bounding box center [952, 359] width 445 height 25
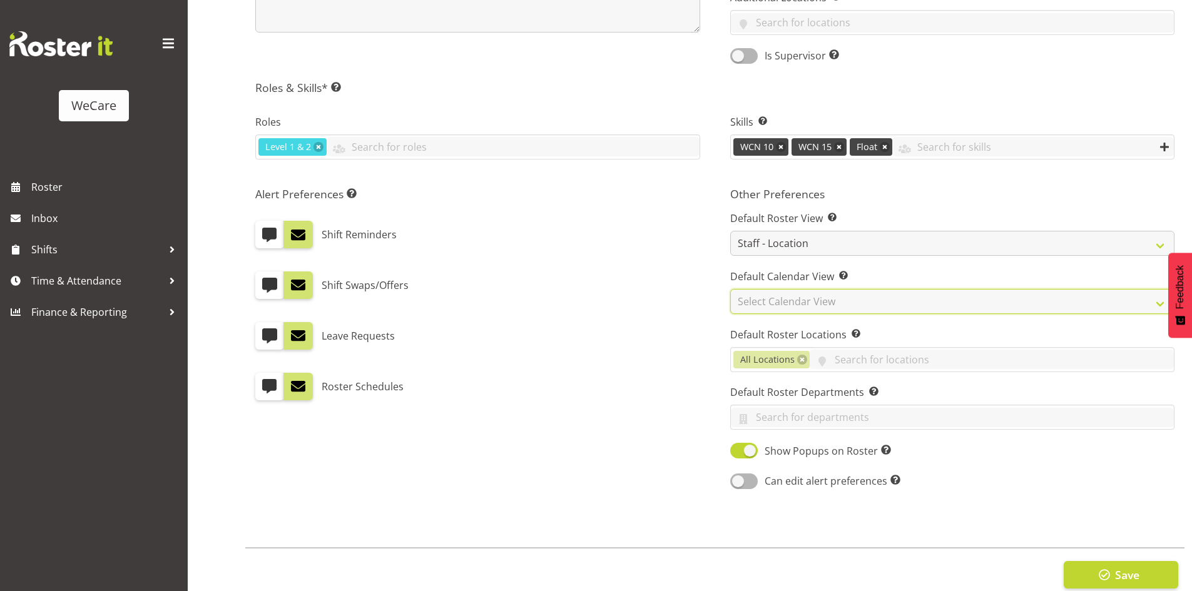
scroll to position [523, 0]
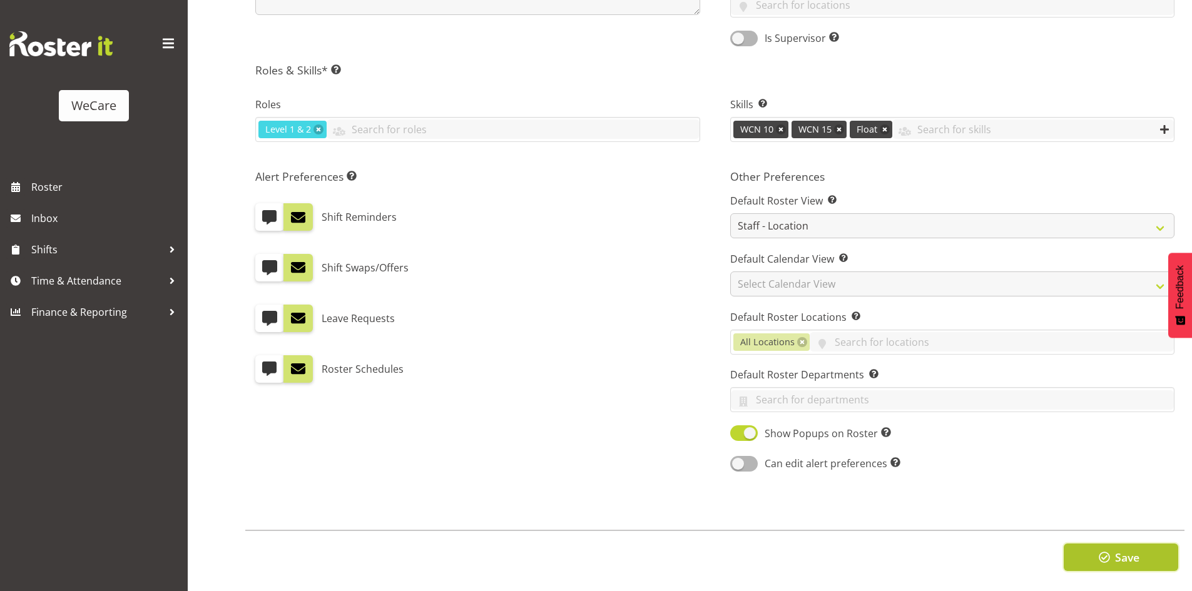
click at [1109, 553] on span "button" at bounding box center [1104, 557] width 16 height 16
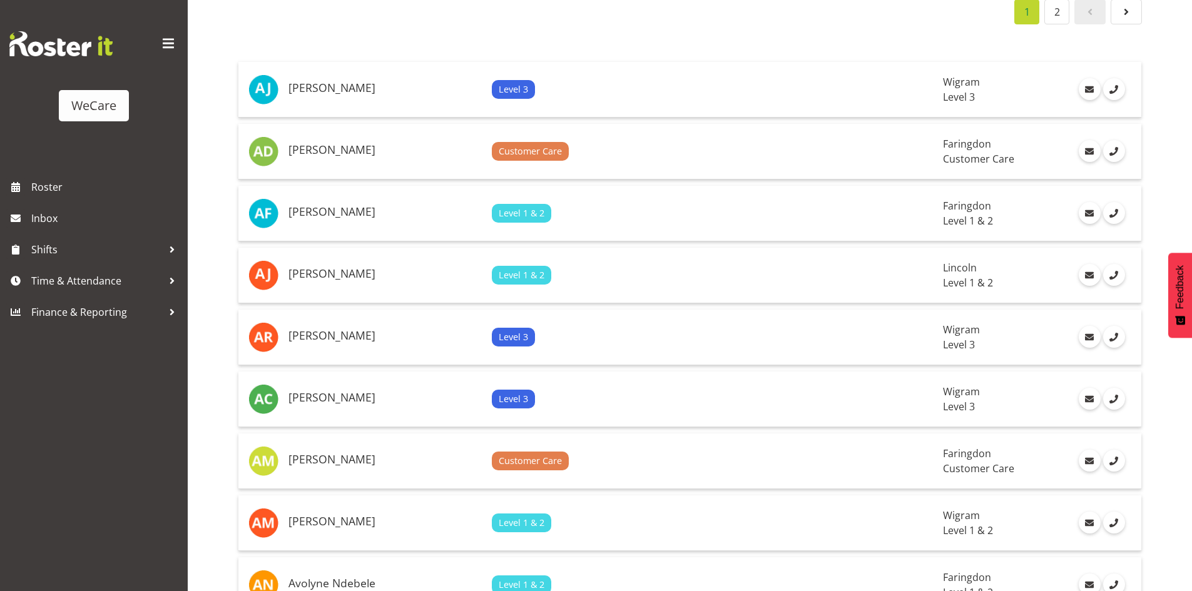
scroll to position [188, 0]
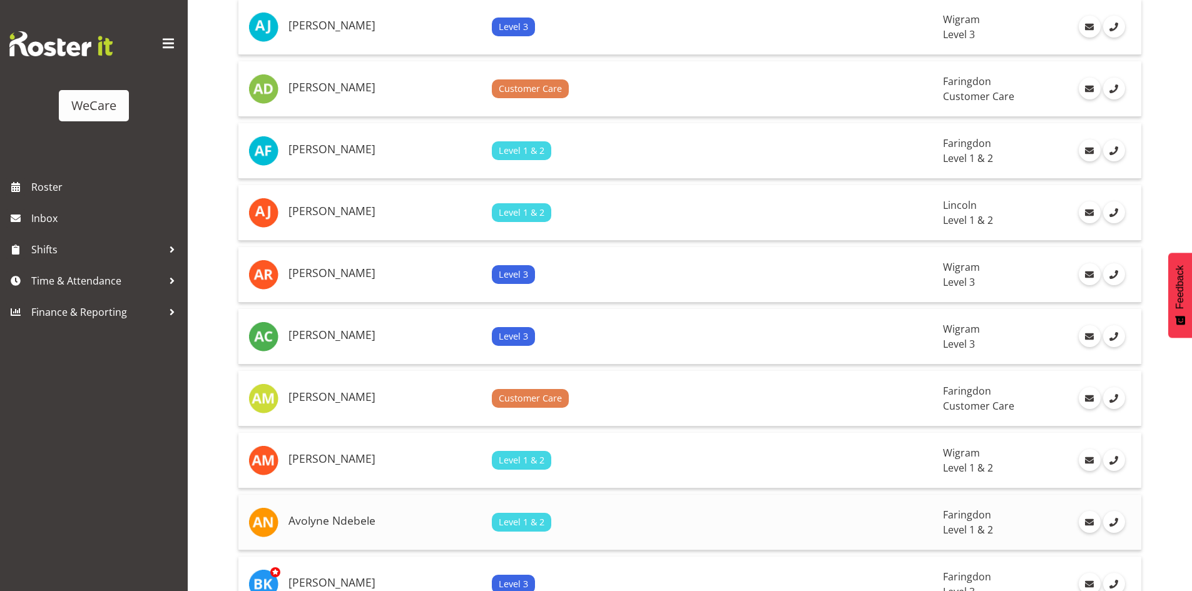
click at [360, 519] on h5 "Avolyne Ndebele" at bounding box center [384, 521] width 193 height 13
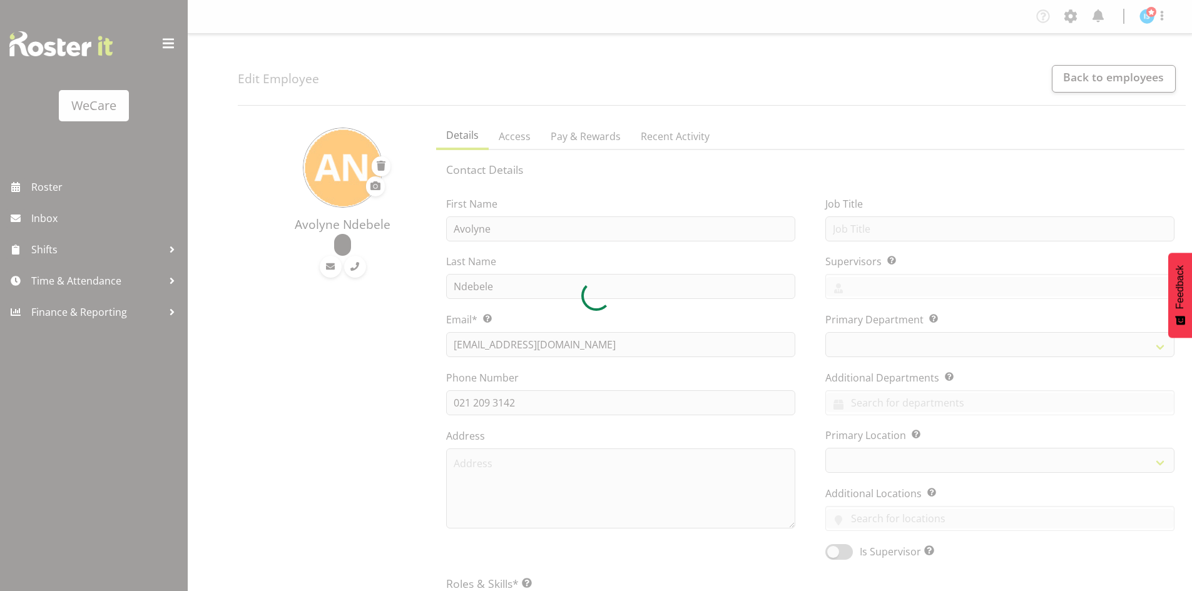
select select "location"
select select "TimelineWeek"
select select
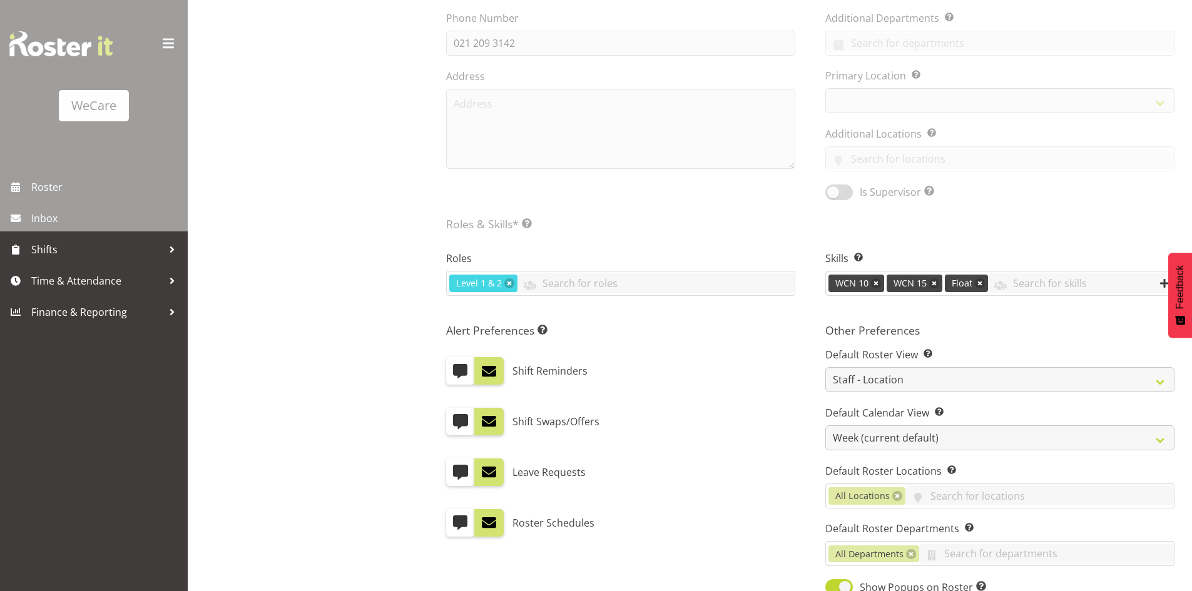
select select "867"
select select "1281"
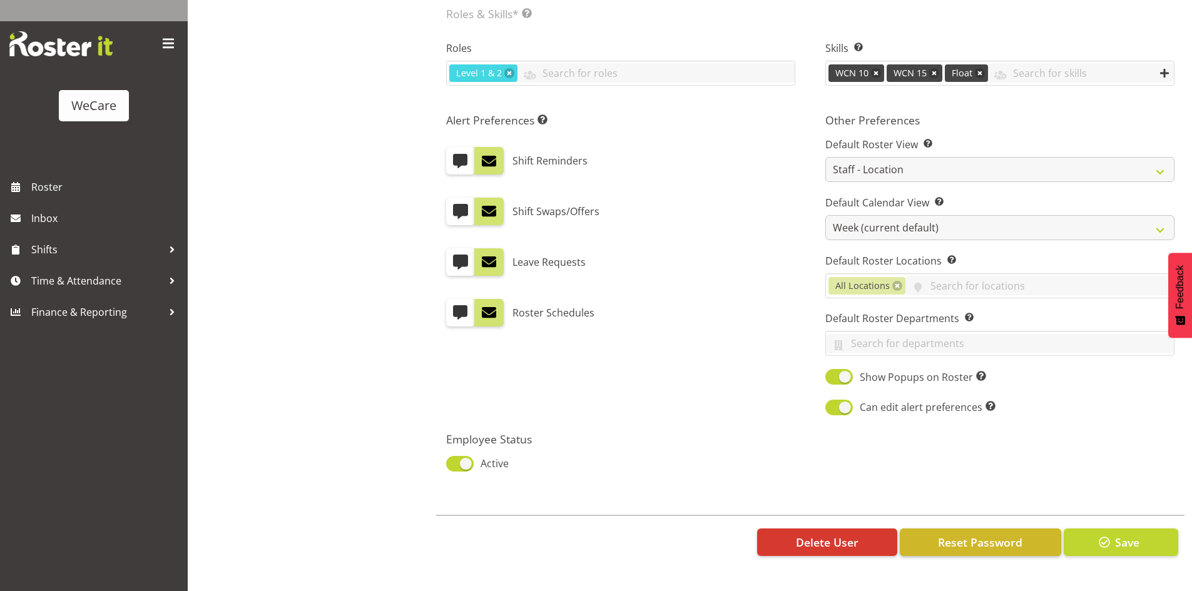
scroll to position [564, 0]
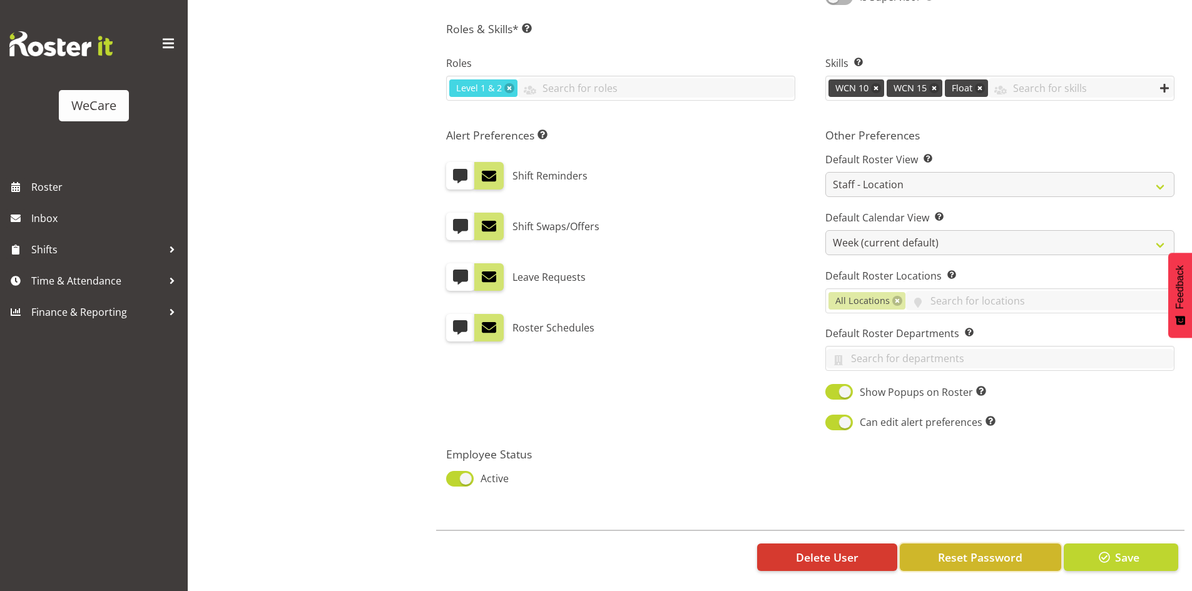
click at [957, 549] on span "Reset Password" at bounding box center [980, 557] width 84 height 16
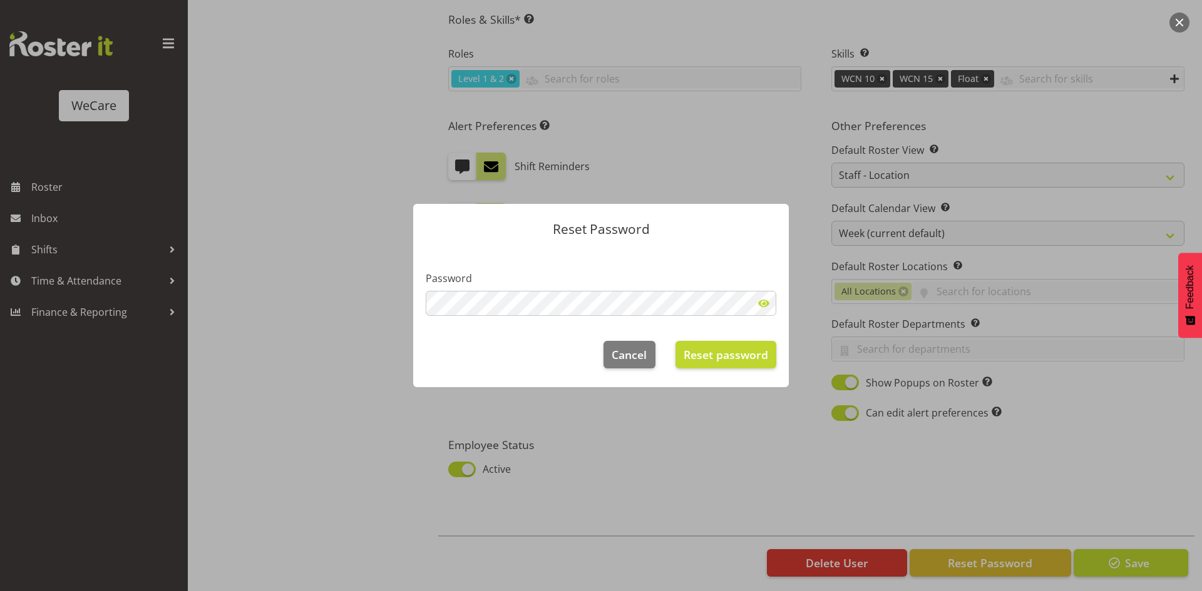
click at [770, 294] on span at bounding box center [763, 303] width 25 height 25
click at [726, 361] on span "Reset password" at bounding box center [725, 355] width 84 height 16
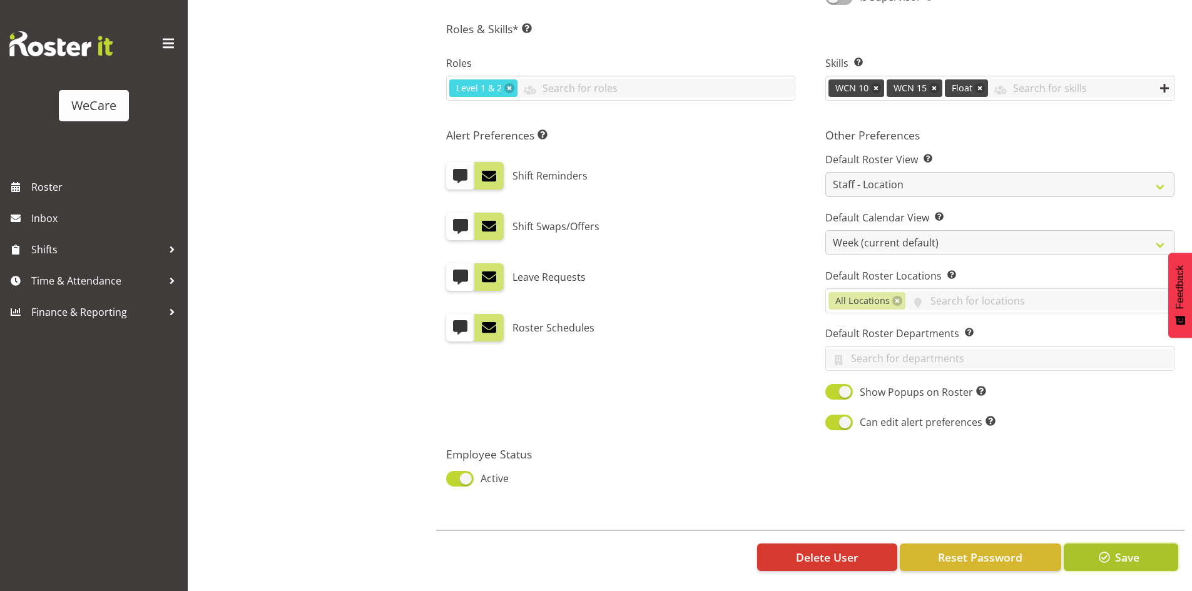
click at [1151, 544] on button "Save" at bounding box center [1121, 558] width 115 height 28
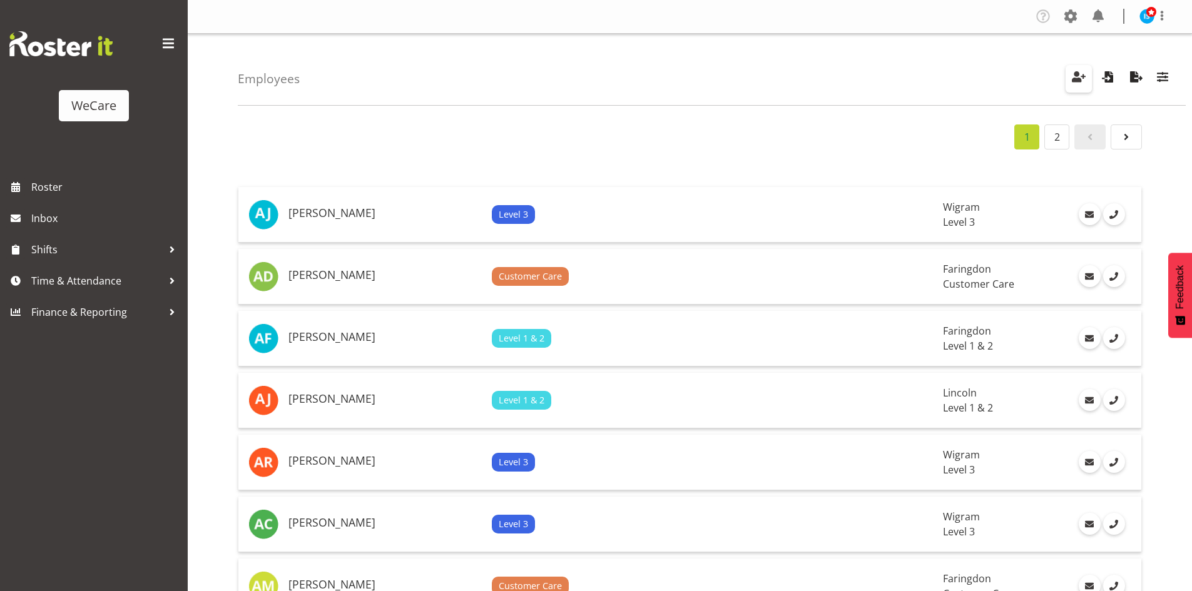
click at [1074, 79] on span "button" at bounding box center [1079, 77] width 16 height 16
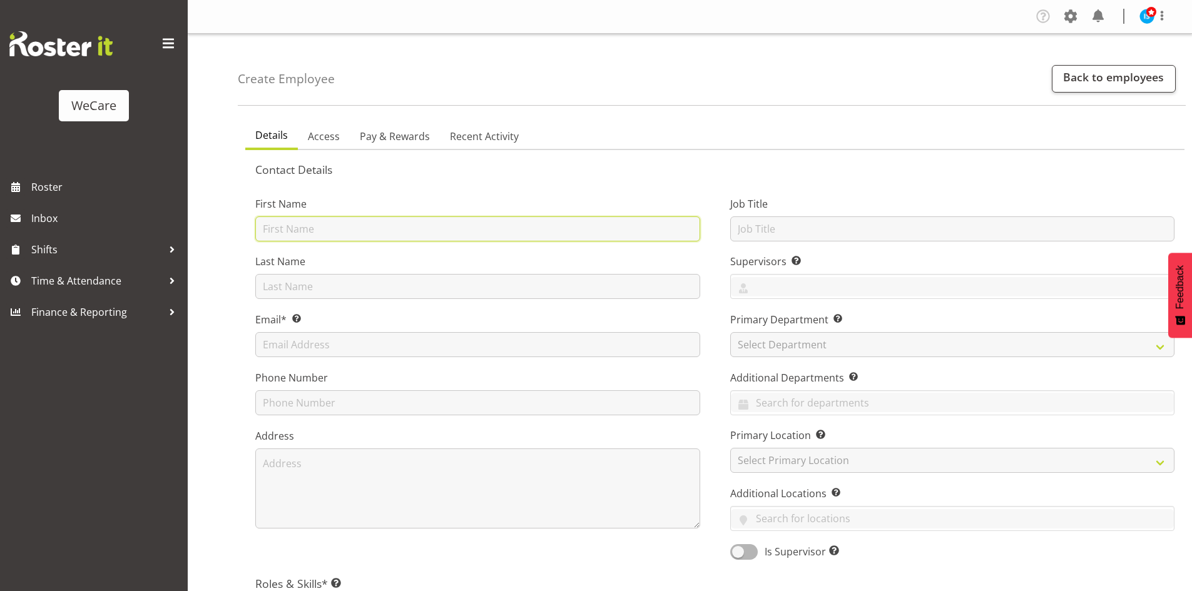
click at [490, 235] on input "text" at bounding box center [477, 229] width 445 height 25
paste input "Olive"
type input "Olive"
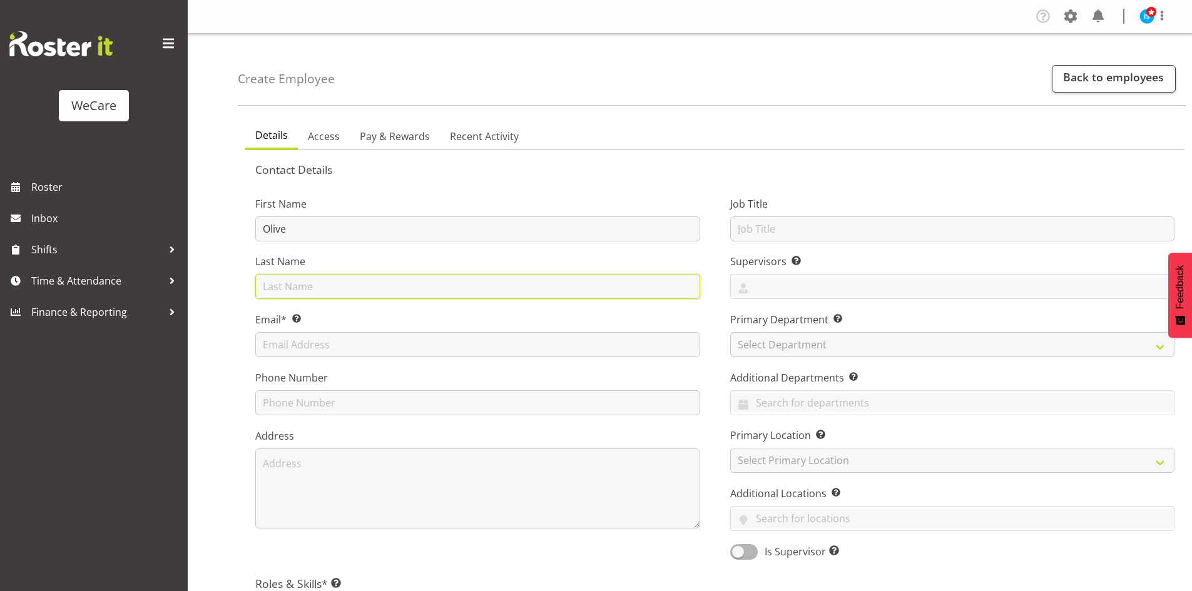
click at [290, 291] on input "text" at bounding box center [477, 286] width 445 height 25
paste input "Vermazen"
type input "Vermazen"
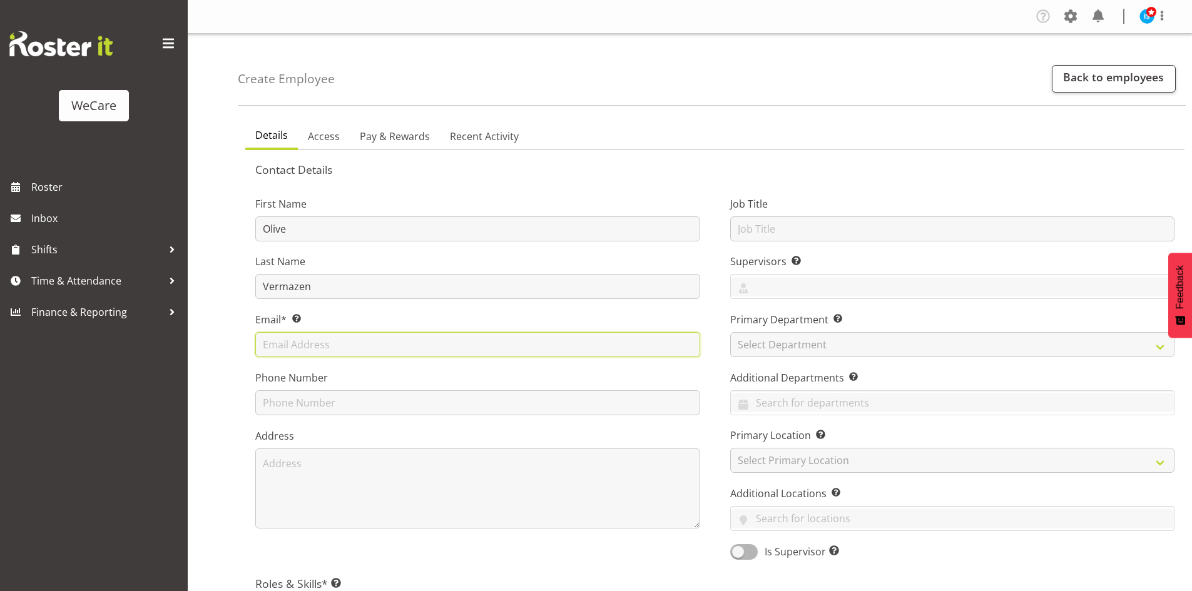
drag, startPoint x: 349, startPoint y: 349, endPoint x: 342, endPoint y: 345, distance: 7.6
click at [345, 348] on input "text" at bounding box center [477, 344] width 445 height 25
paste input "[EMAIL_ADDRESS][DOMAIN_NAME]"
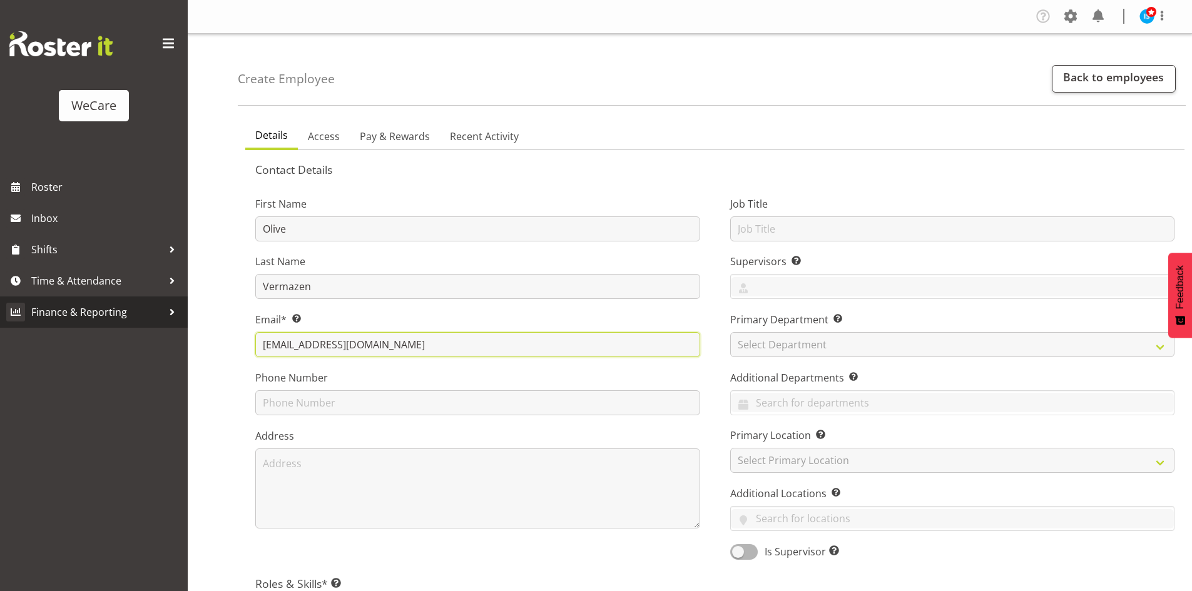
type input "[EMAIL_ADDRESS][DOMAIN_NAME]"
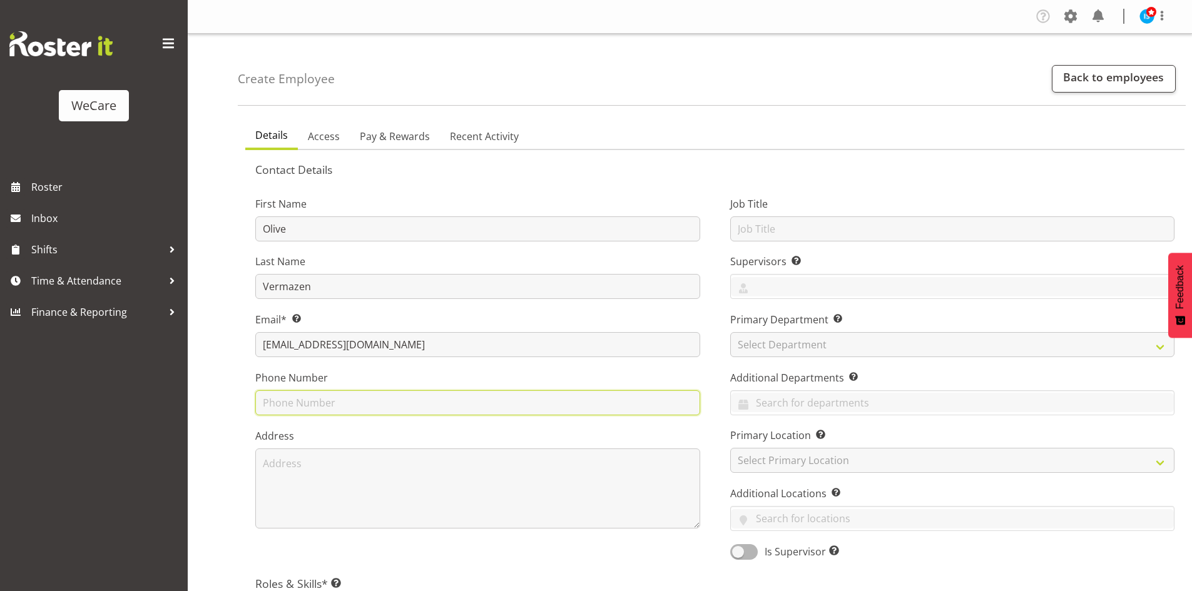
click at [273, 412] on input "text" at bounding box center [477, 403] width 445 height 25
paste input "0226873882"
type input "0226873882"
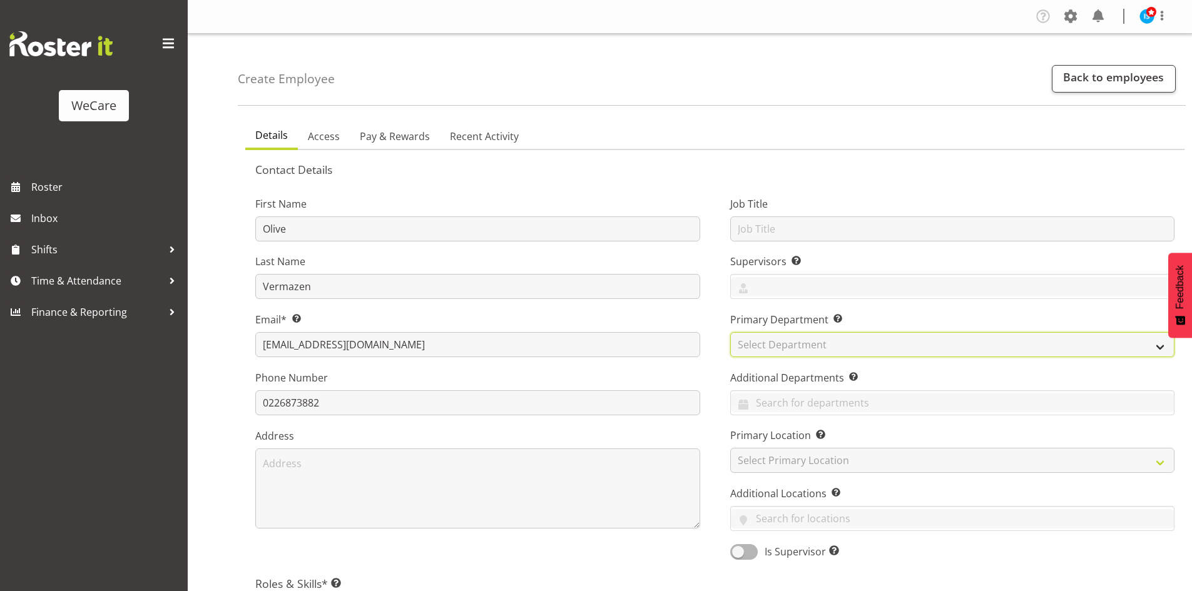
click at [826, 349] on select "Select Department Clinical Support Customer Care Level 1 & 2 Level 3" at bounding box center [952, 344] width 445 height 25
select select "867"
click at [730, 332] on select "Select Department Clinical Support Customer Care Level 1 & 2 Level 3" at bounding box center [952, 344] width 445 height 25
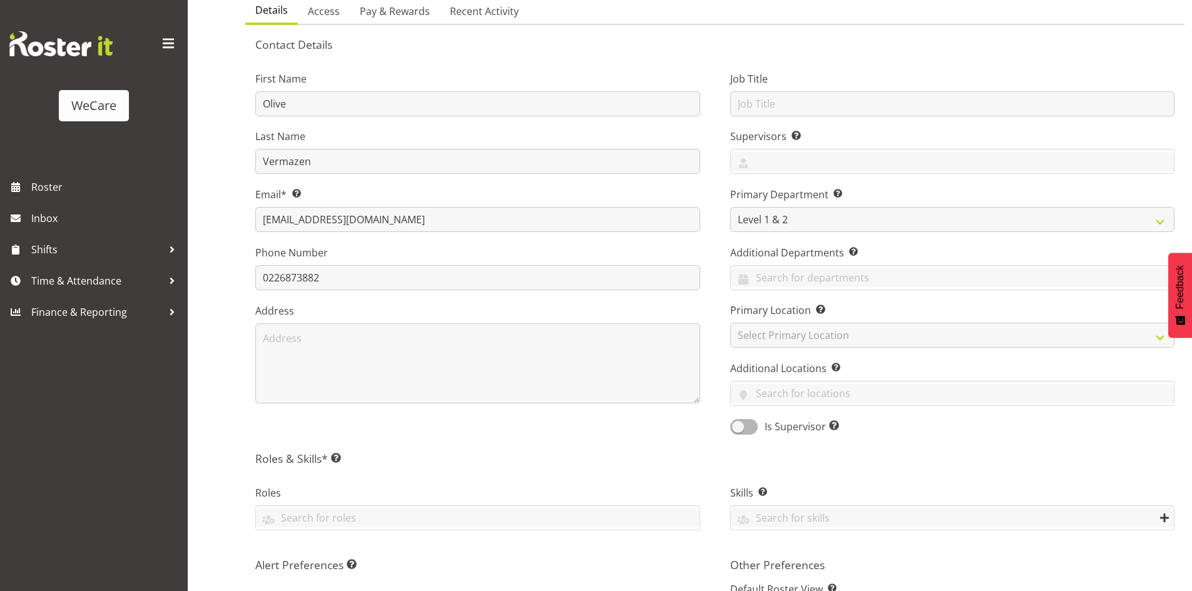
click at [805, 292] on div "Job Title Supervisors Select the employee’s supervisors, or the person who is i…" at bounding box center [952, 249] width 475 height 391
click at [780, 330] on select "Select Primary Location Business Support Office Faringdon Ilam Lincoln Riccarto…" at bounding box center [952, 335] width 445 height 25
select select "1201"
click at [730, 323] on select "Select Primary Location Business Support Office Faringdon Ilam Lincoln Riccarto…" at bounding box center [952, 335] width 445 height 25
click at [609, 436] on div "First Name Olive Last Name Vermazen Email* This is a required field. olive.verm…" at bounding box center [477, 249] width 475 height 391
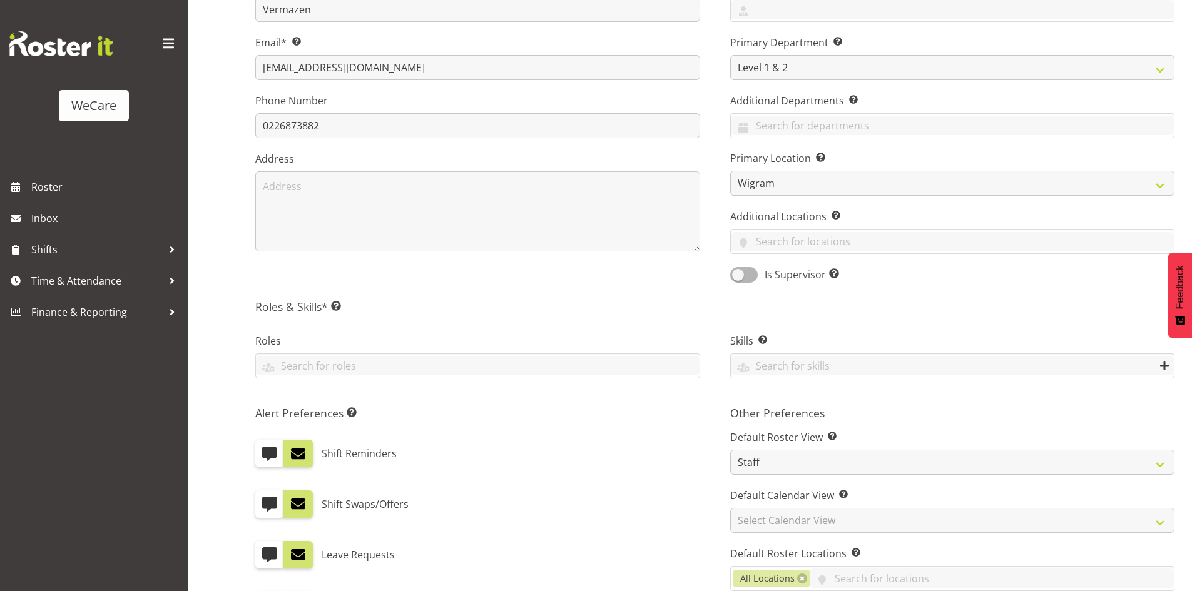
scroll to position [313, 0]
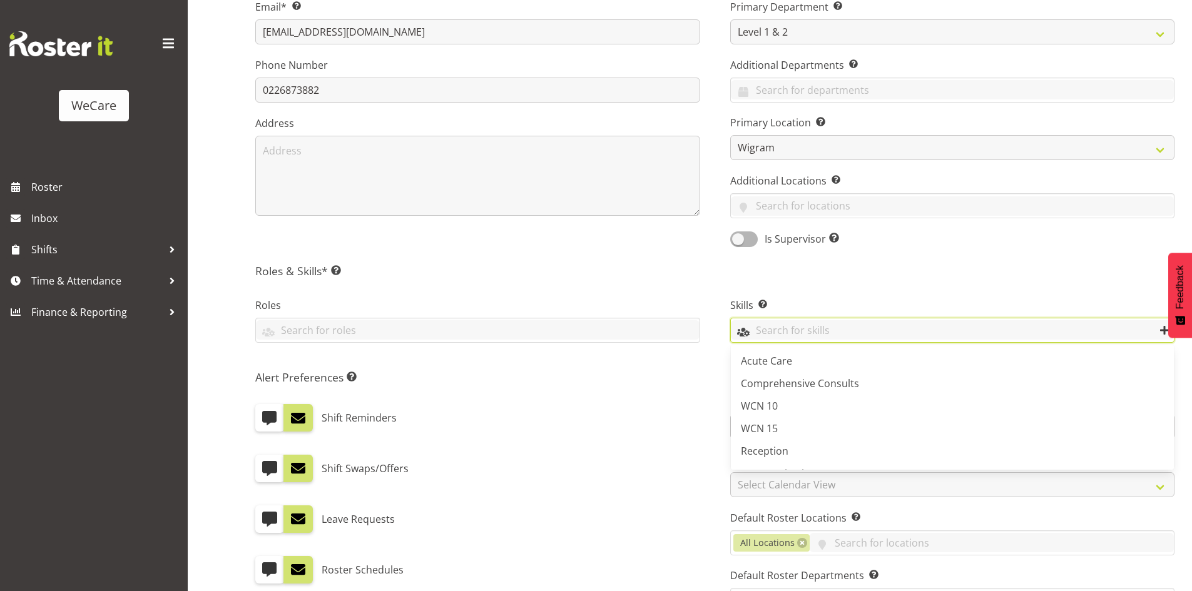
click at [835, 329] on input "text" at bounding box center [953, 329] width 444 height 19
click at [783, 408] on link "WCN 10" at bounding box center [953, 406] width 444 height 23
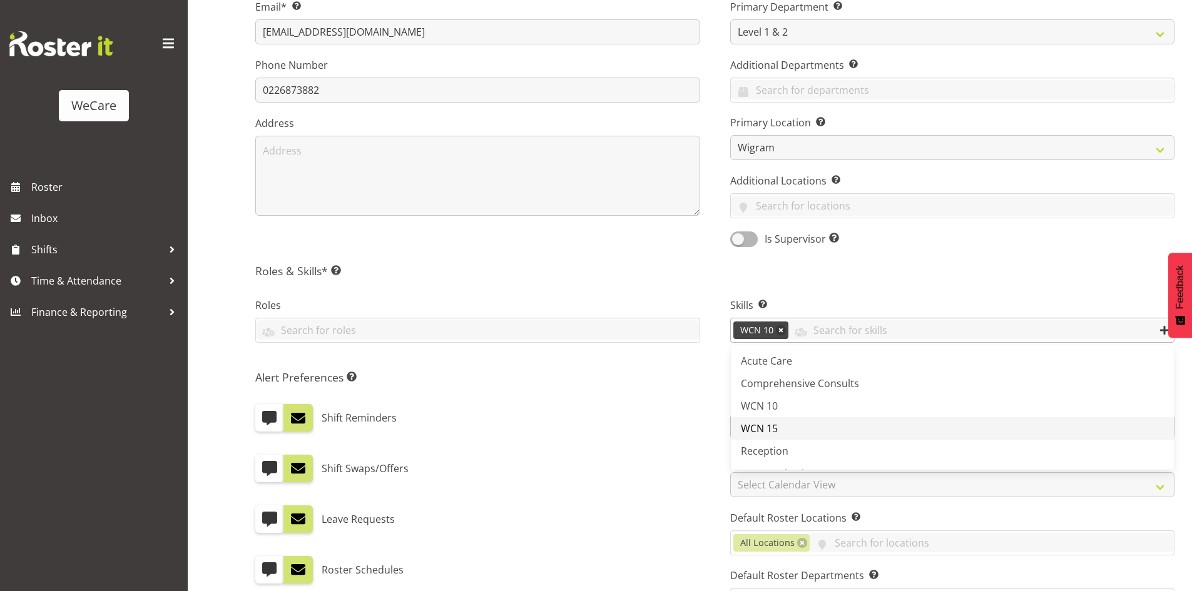
click at [784, 419] on link "WCN 15" at bounding box center [953, 428] width 444 height 23
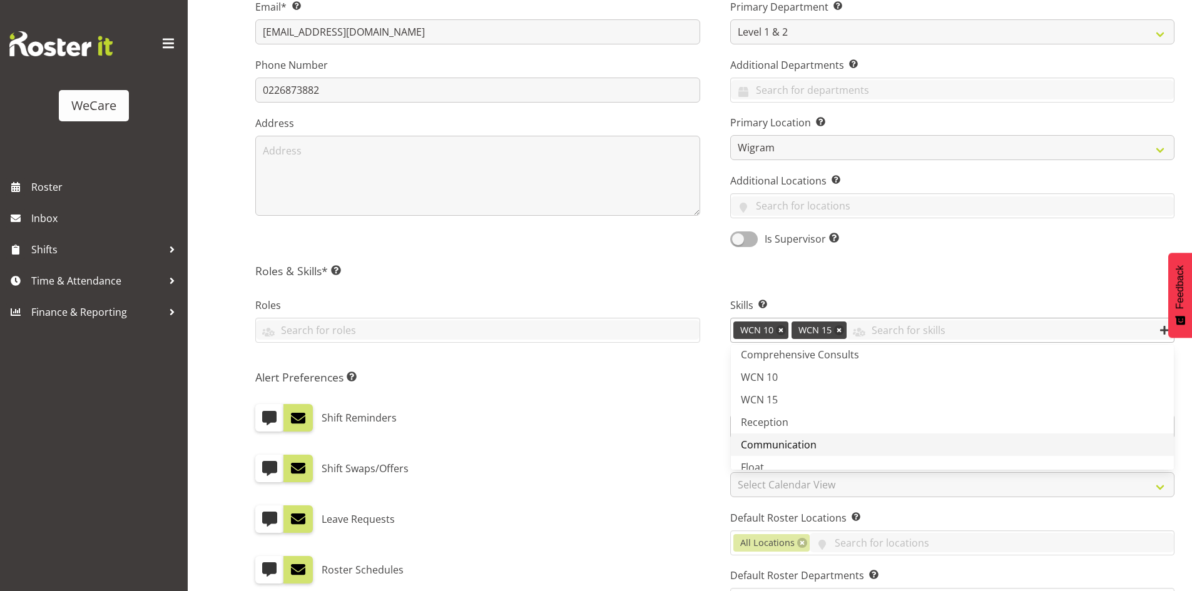
scroll to position [43, 0]
click at [781, 447] on link "Float" at bounding box center [953, 453] width 444 height 23
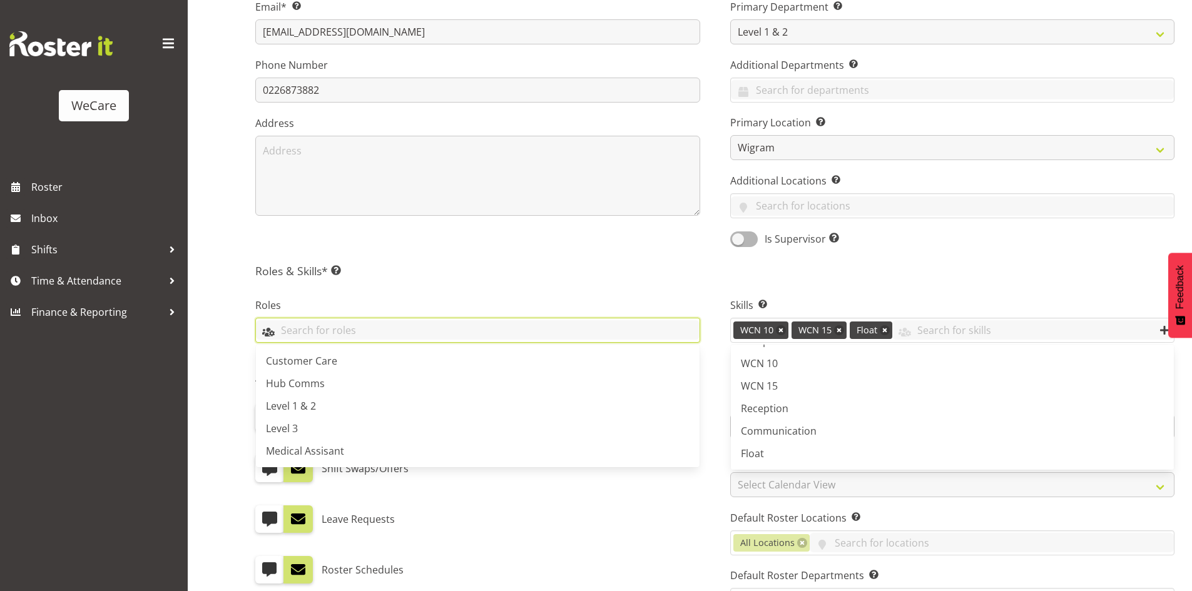
click at [398, 322] on input "text" at bounding box center [478, 329] width 444 height 19
click at [349, 406] on link "Level 1 & 2" at bounding box center [478, 406] width 444 height 23
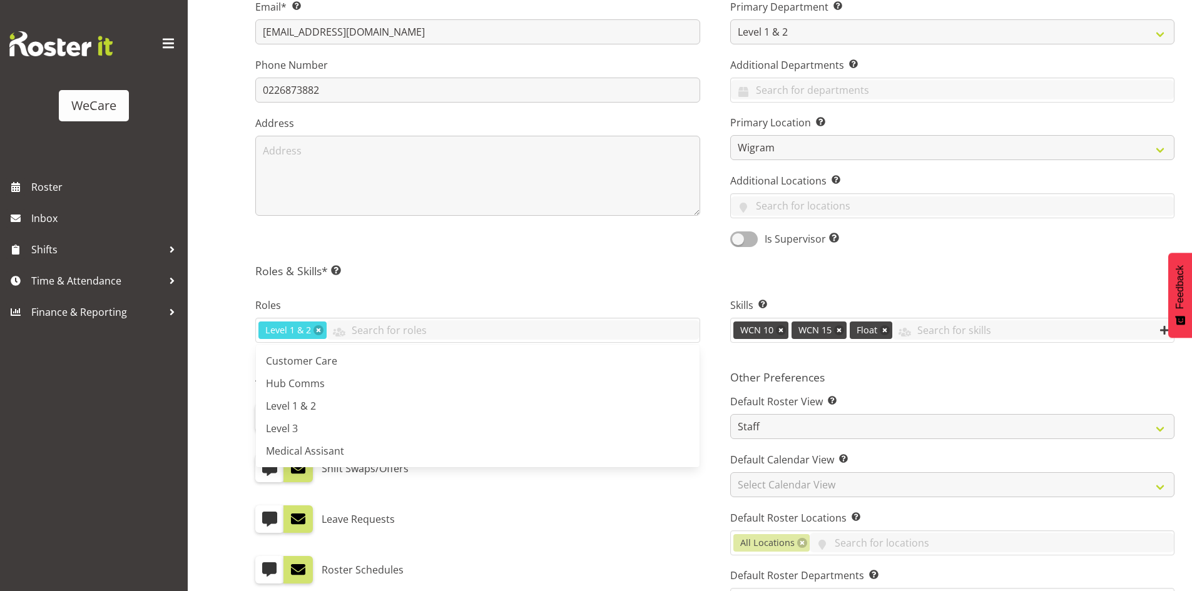
click at [516, 292] on div "Roles Level 1 & 2 Customer Care Hub Comms Level 1 & 2 Level 3 Medical Assisant" at bounding box center [477, 321] width 475 height 83
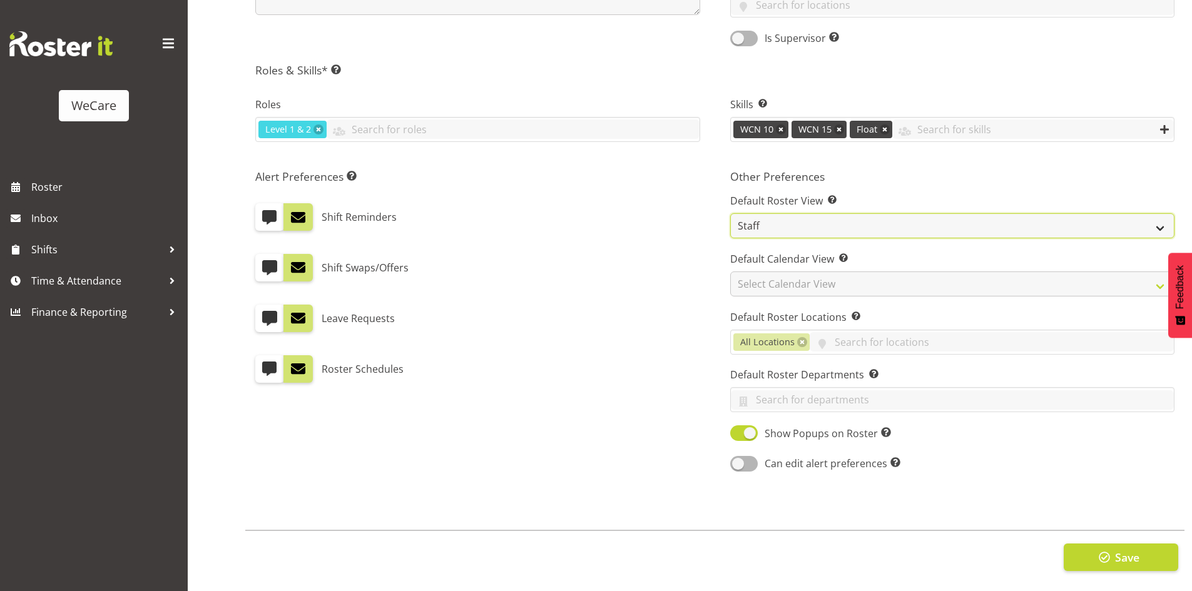
click at [772, 215] on select "Staff Role Shift - Horizontal Shift - Vertical Staff - Location" at bounding box center [952, 225] width 445 height 25
select select "location"
click at [730, 213] on select "Staff Role Shift - Horizontal Shift - Vertical Staff - Location" at bounding box center [952, 225] width 445 height 25
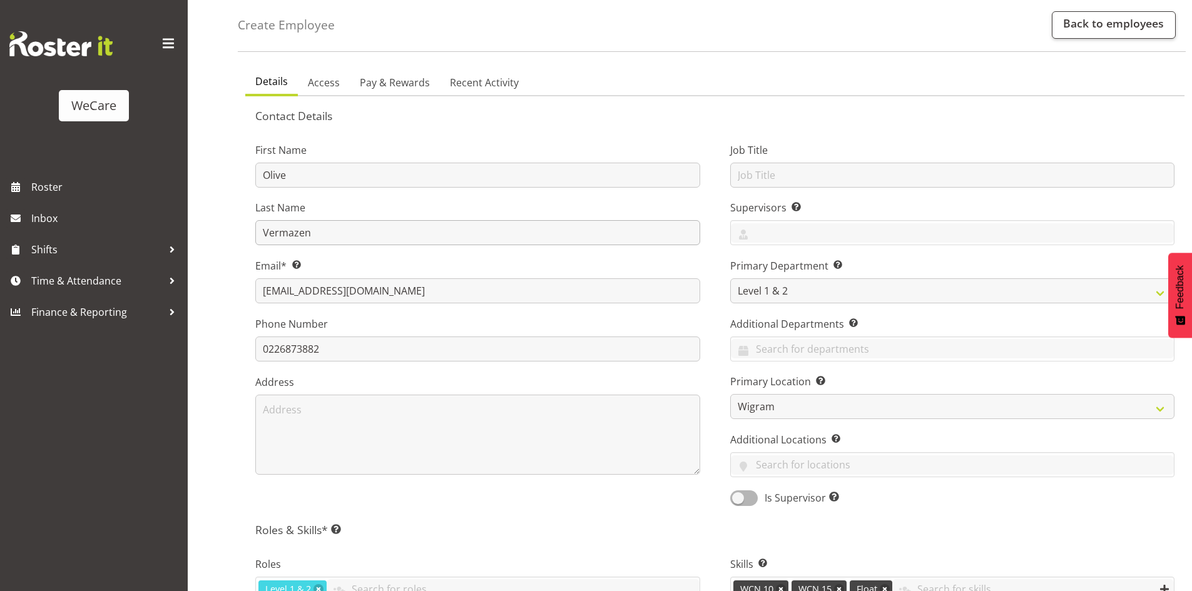
scroll to position [0, 0]
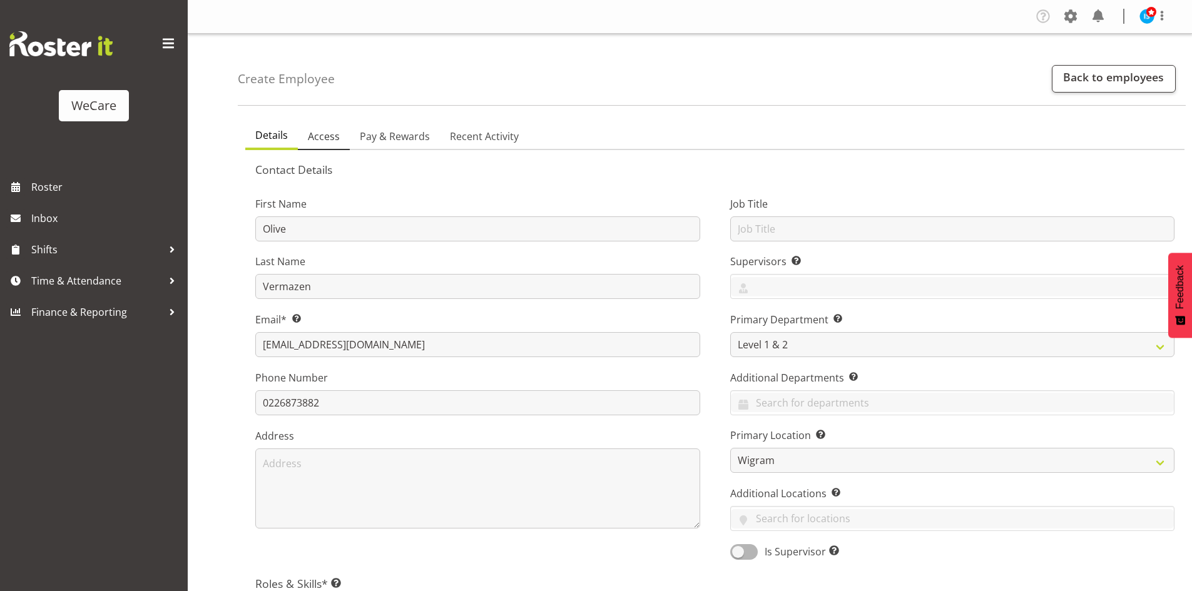
click at [317, 135] on span "Access" at bounding box center [324, 136] width 32 height 15
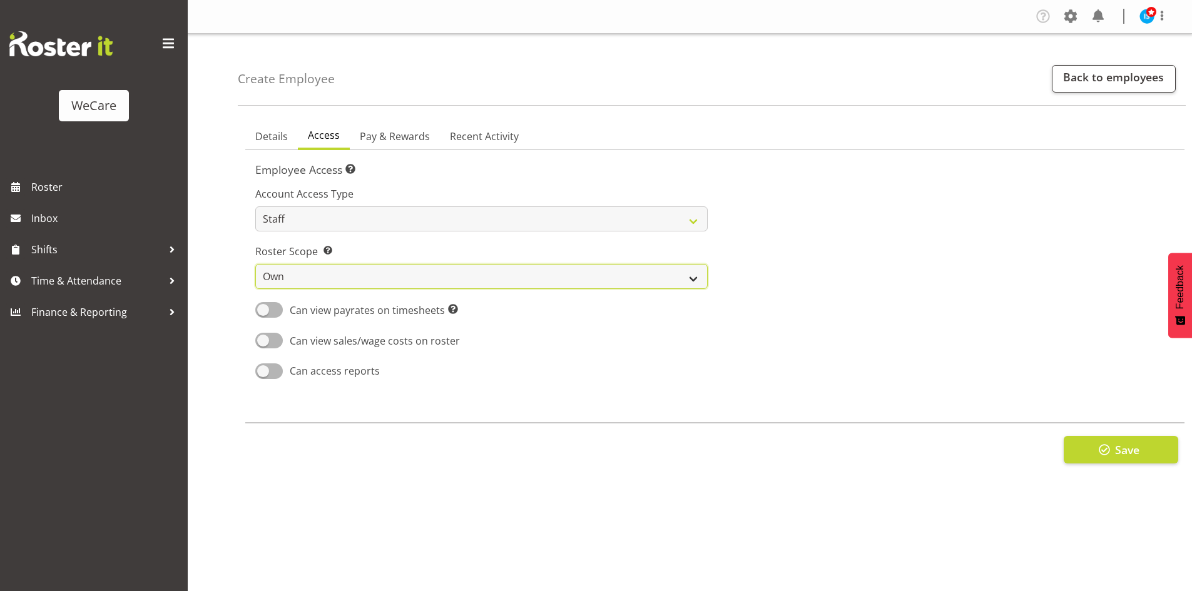
click at [313, 274] on select "Own Department Company" at bounding box center [481, 276] width 452 height 25
select select "company"
click at [255, 264] on select "Own Department Company" at bounding box center [481, 276] width 452 height 25
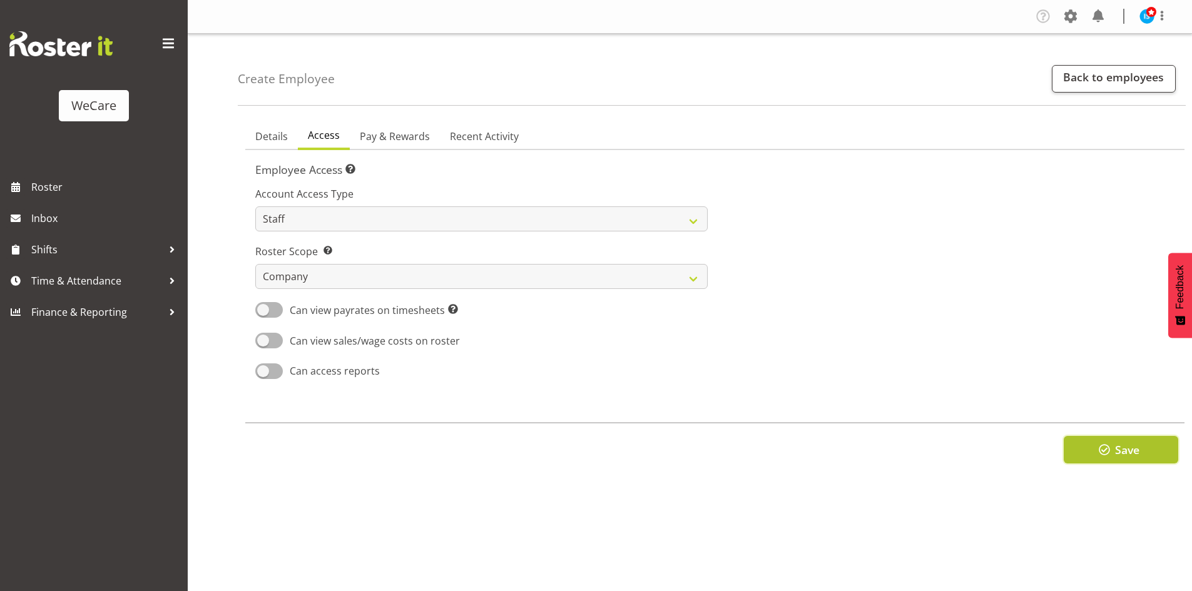
click at [1111, 459] on button "Save" at bounding box center [1121, 450] width 115 height 28
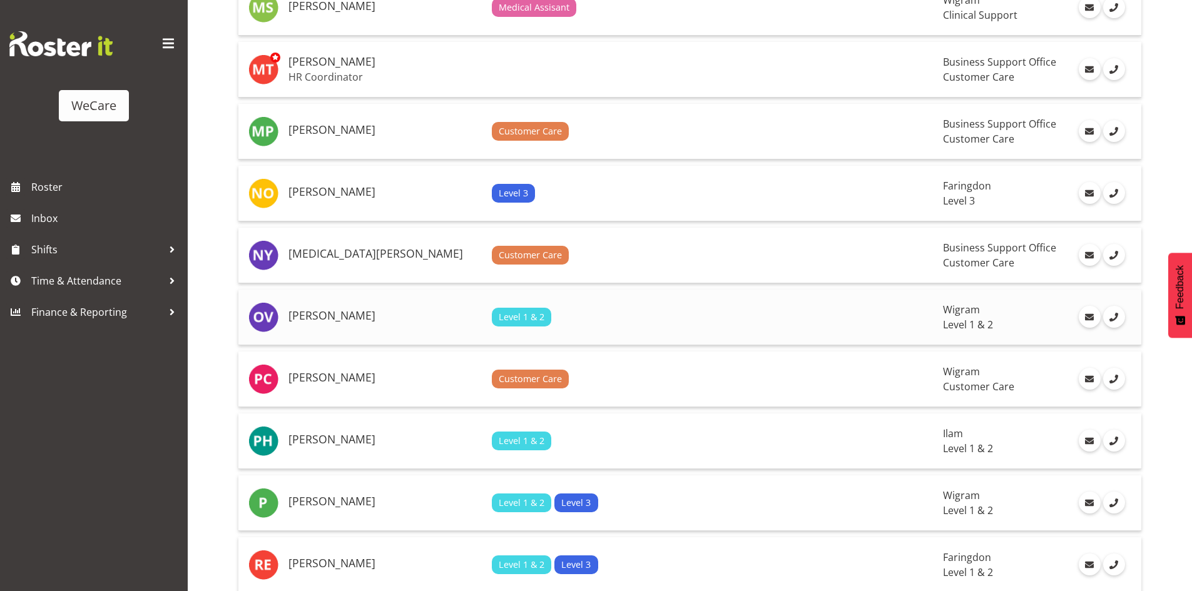
scroll to position [2314, 0]
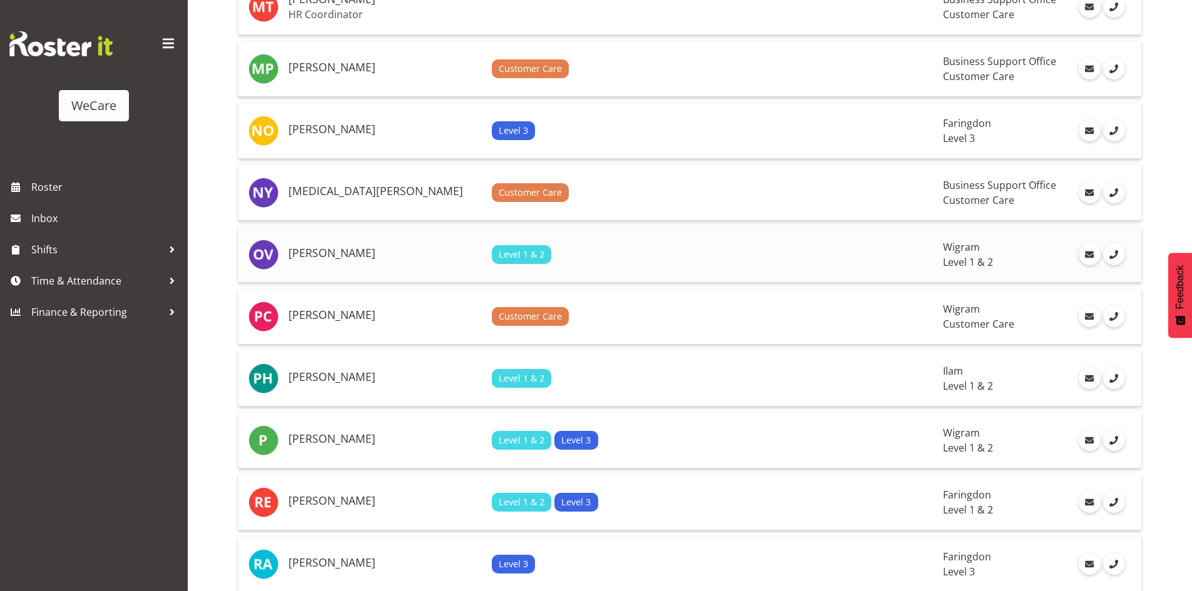
click at [350, 269] on td "[PERSON_NAME]" at bounding box center [384, 255] width 203 height 56
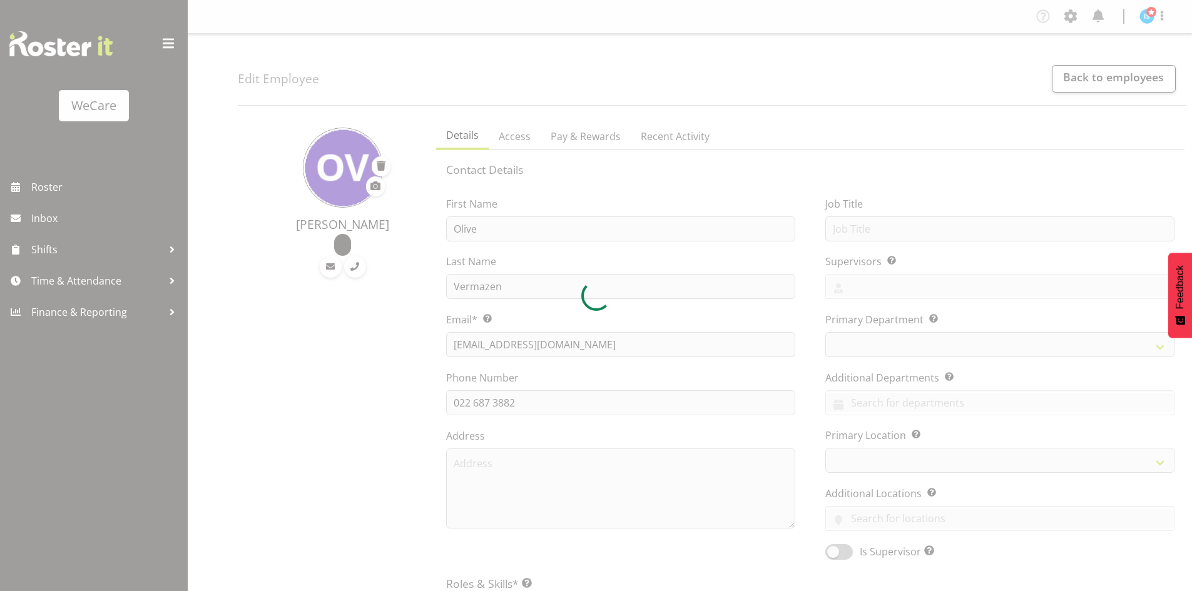
select select "location"
select select "TimelineWeek"
select select
select select "867"
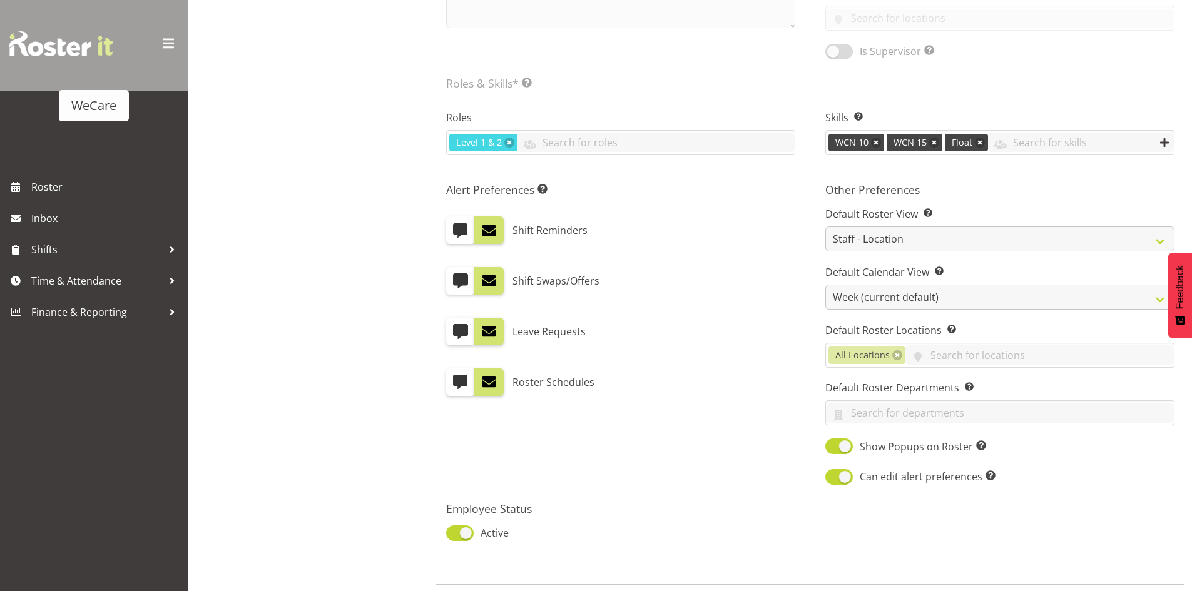
select select "1201"
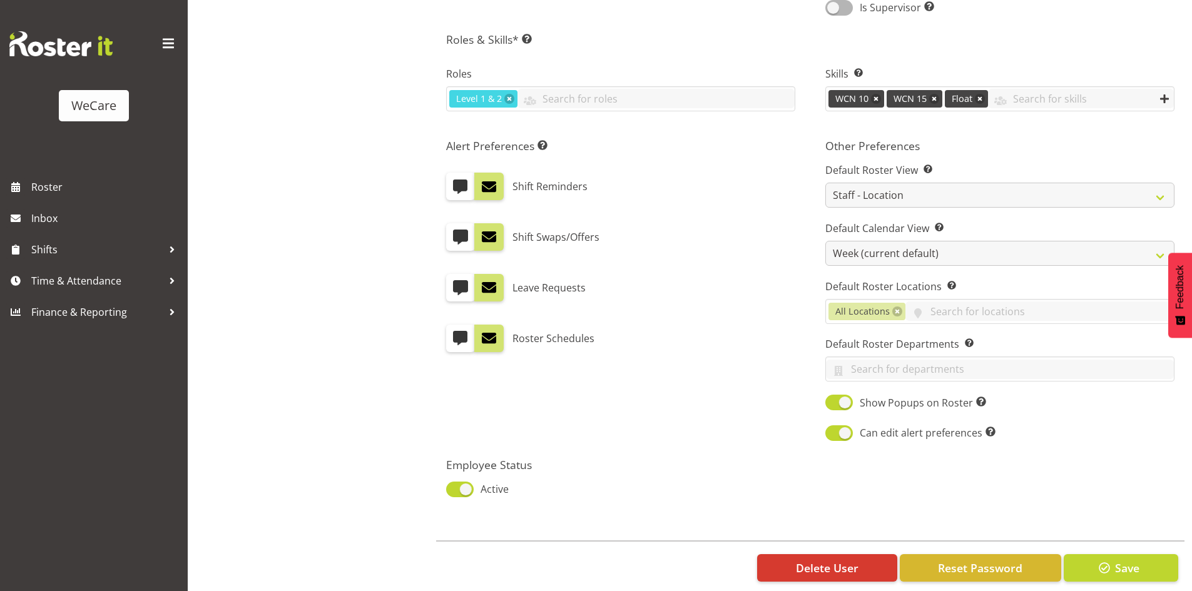
scroll to position [564, 0]
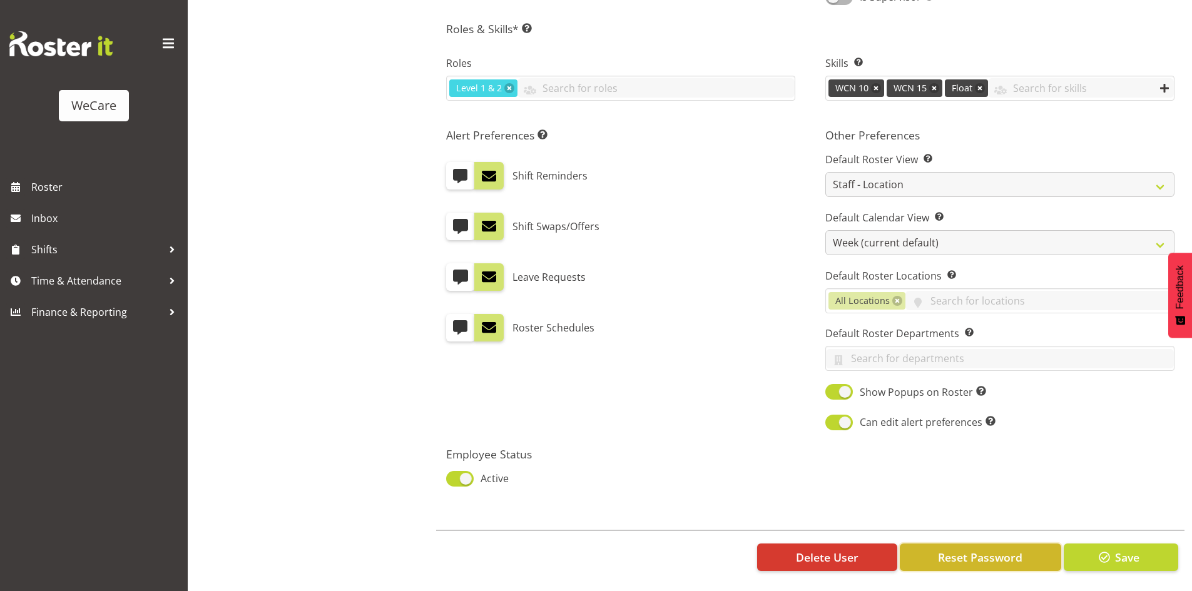
click at [992, 549] on span "Reset Password" at bounding box center [980, 557] width 84 height 16
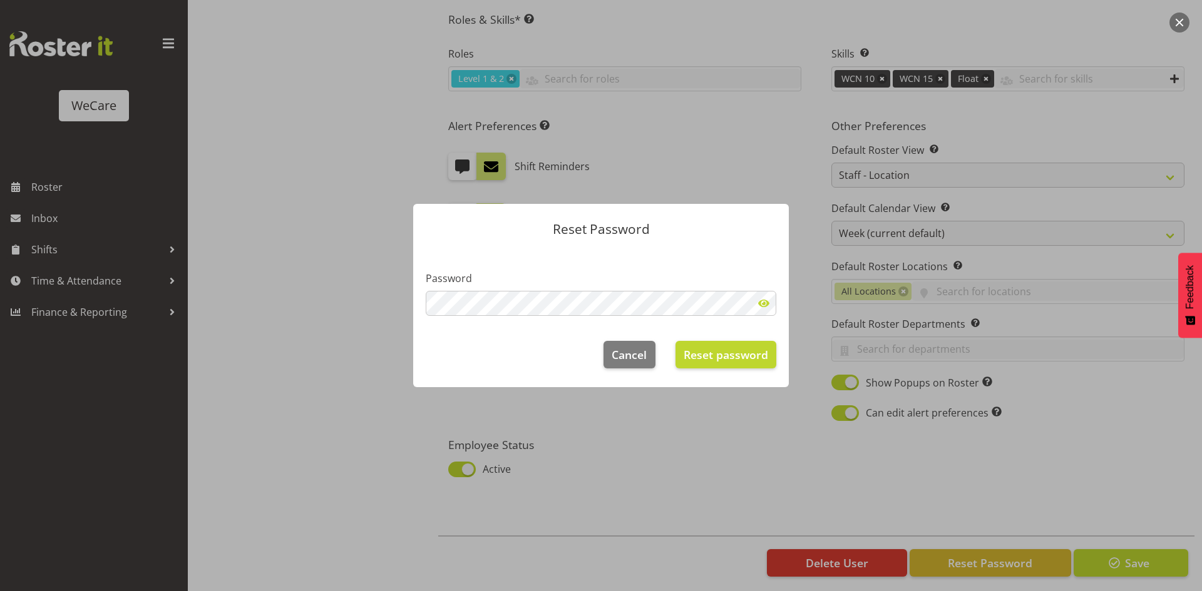
click at [767, 304] on span at bounding box center [763, 303] width 25 height 25
click at [727, 359] on span "Reset password" at bounding box center [725, 355] width 84 height 16
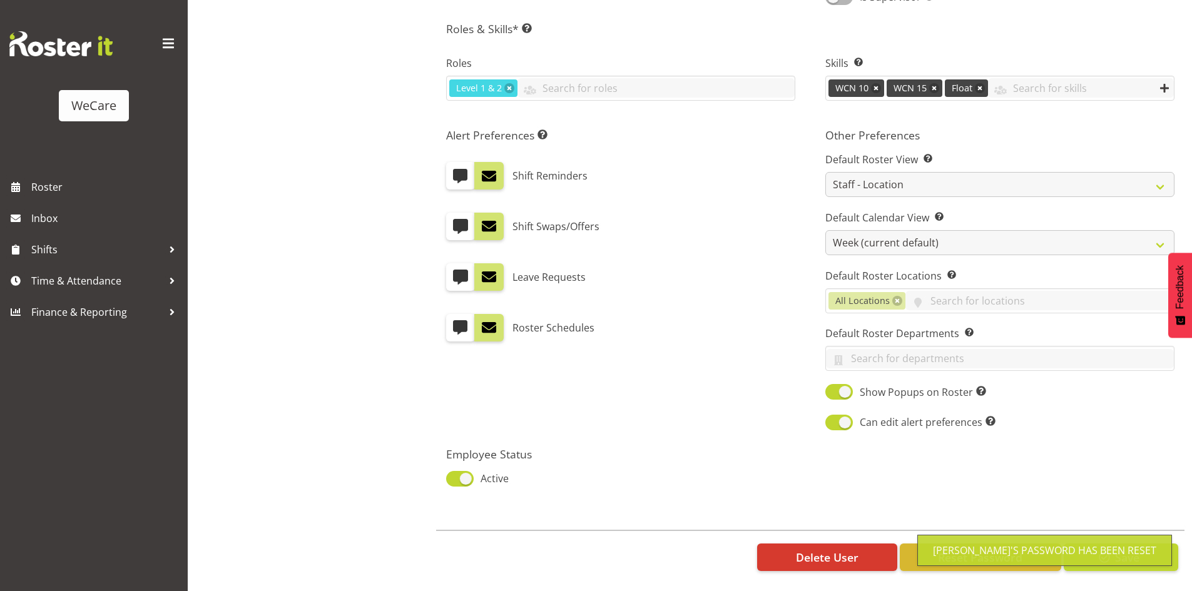
click at [1118, 553] on div "Olive's password has been reset" at bounding box center [1044, 550] width 223 height 15
click at [1120, 564] on div "Delete User Reset Password Save" at bounding box center [810, 557] width 748 height 54
click at [1118, 554] on span "Save" at bounding box center [1127, 557] width 24 height 16
